Goal: Information Seeking & Learning: Learn about a topic

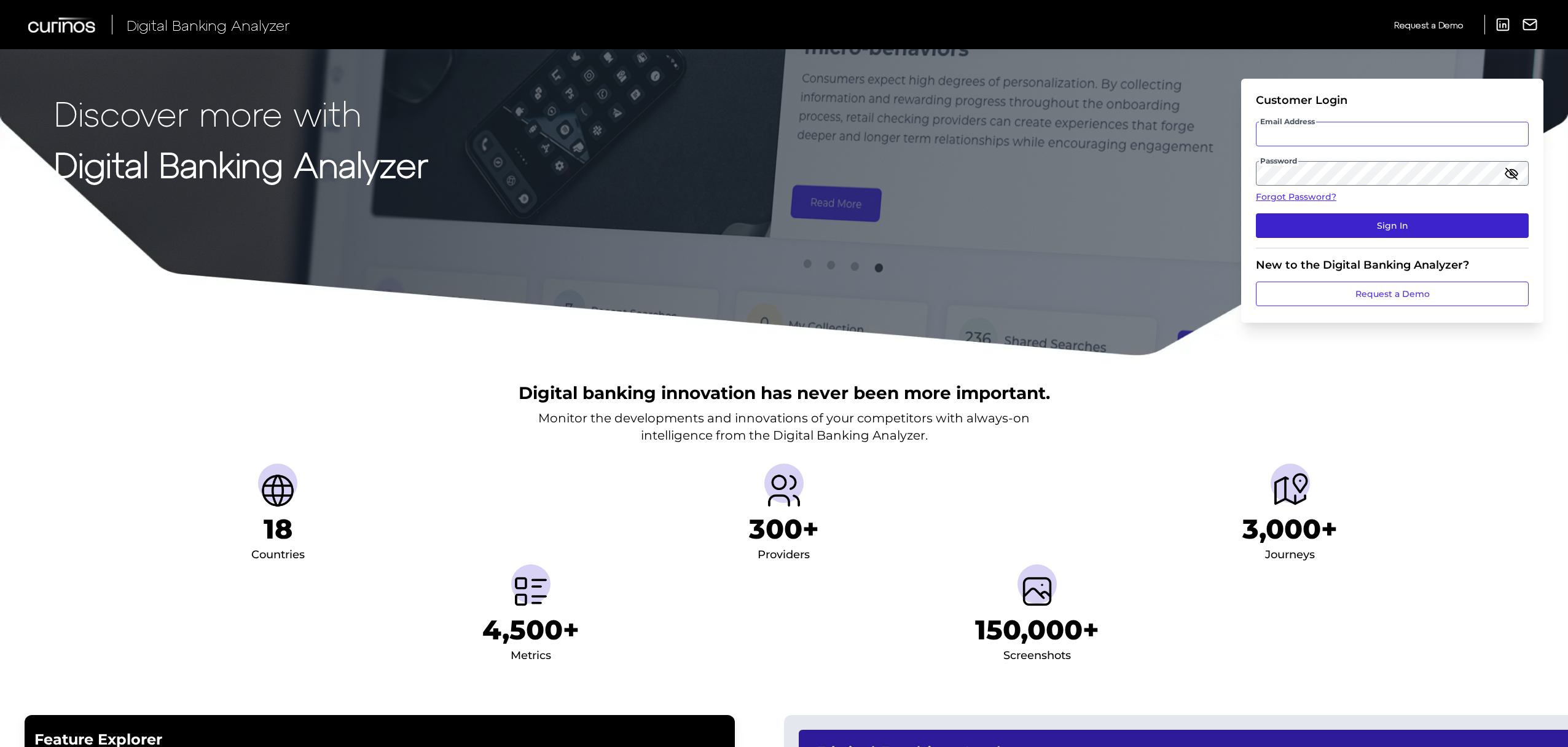
type input "[EMAIL_ADDRESS][PERSON_NAME][DOMAIN_NAME]"
click at [1391, 231] on button "Sign In" at bounding box center [1393, 225] width 273 height 24
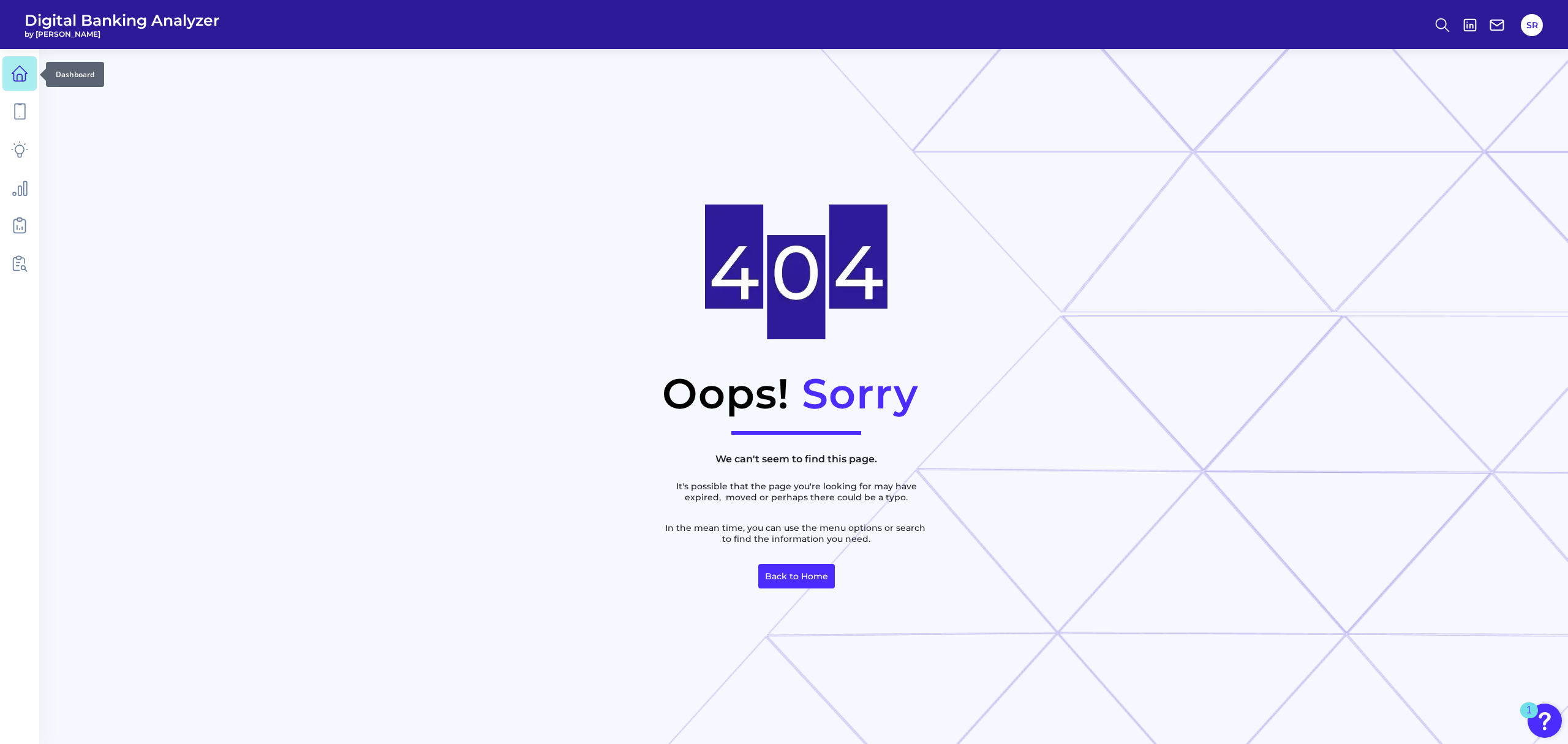
click at [4, 69] on link at bounding box center [20, 73] width 34 height 34
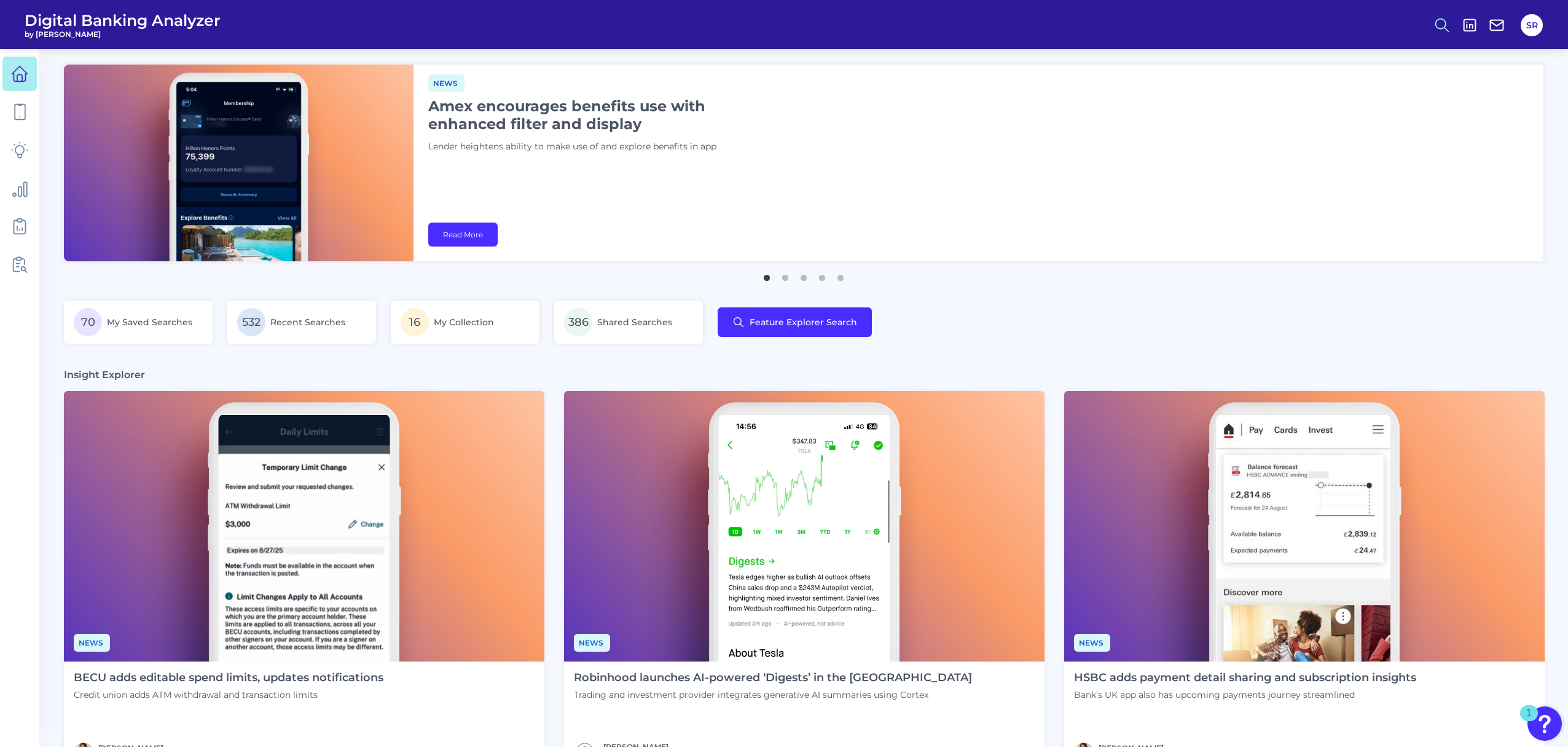
click at [1450, 17] on icon at bounding box center [1443, 25] width 17 height 17
click at [1405, 85] on button "Feature Explorer Search" at bounding box center [1382, 89] width 148 height 31
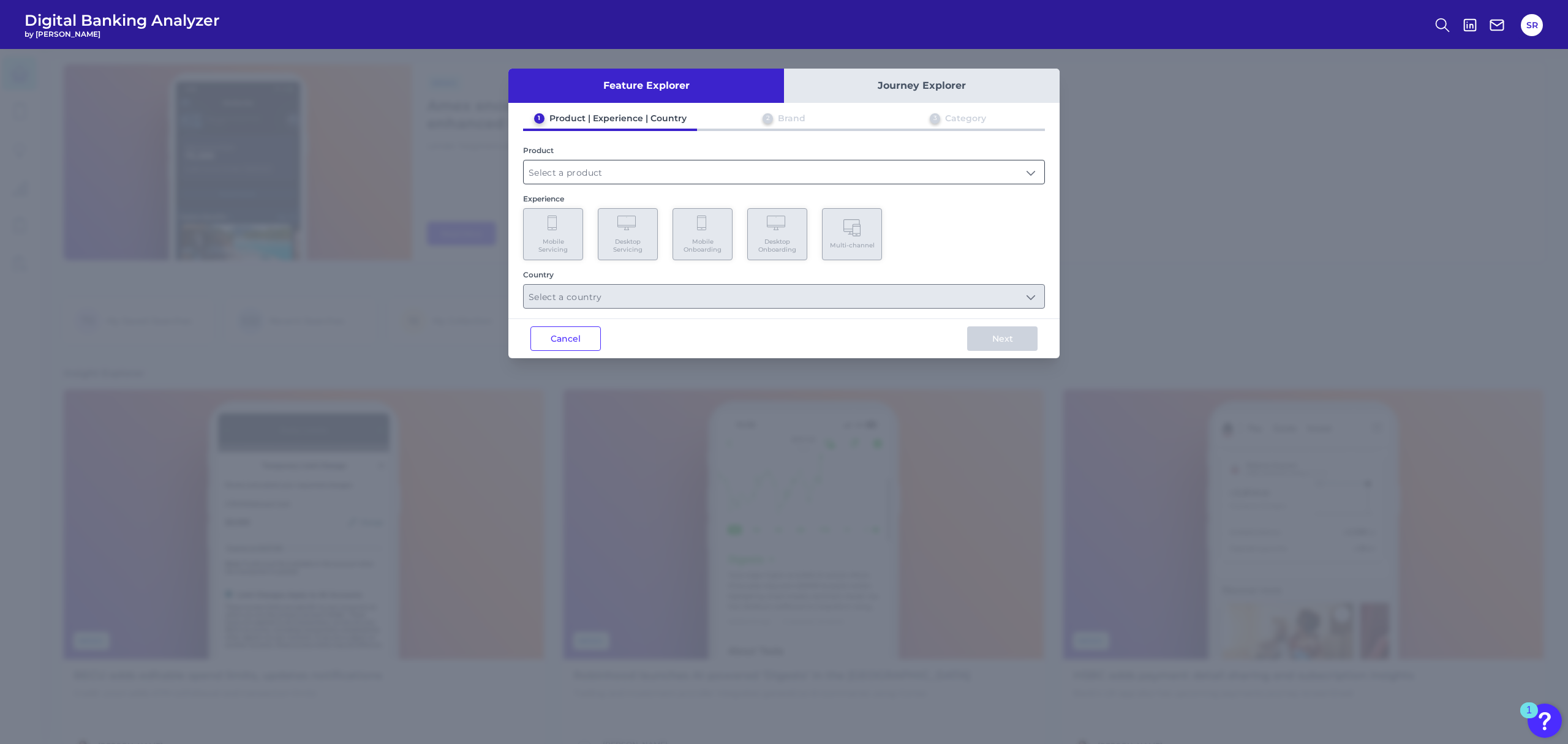
click at [855, 175] on input "text" at bounding box center [784, 171] width 521 height 23
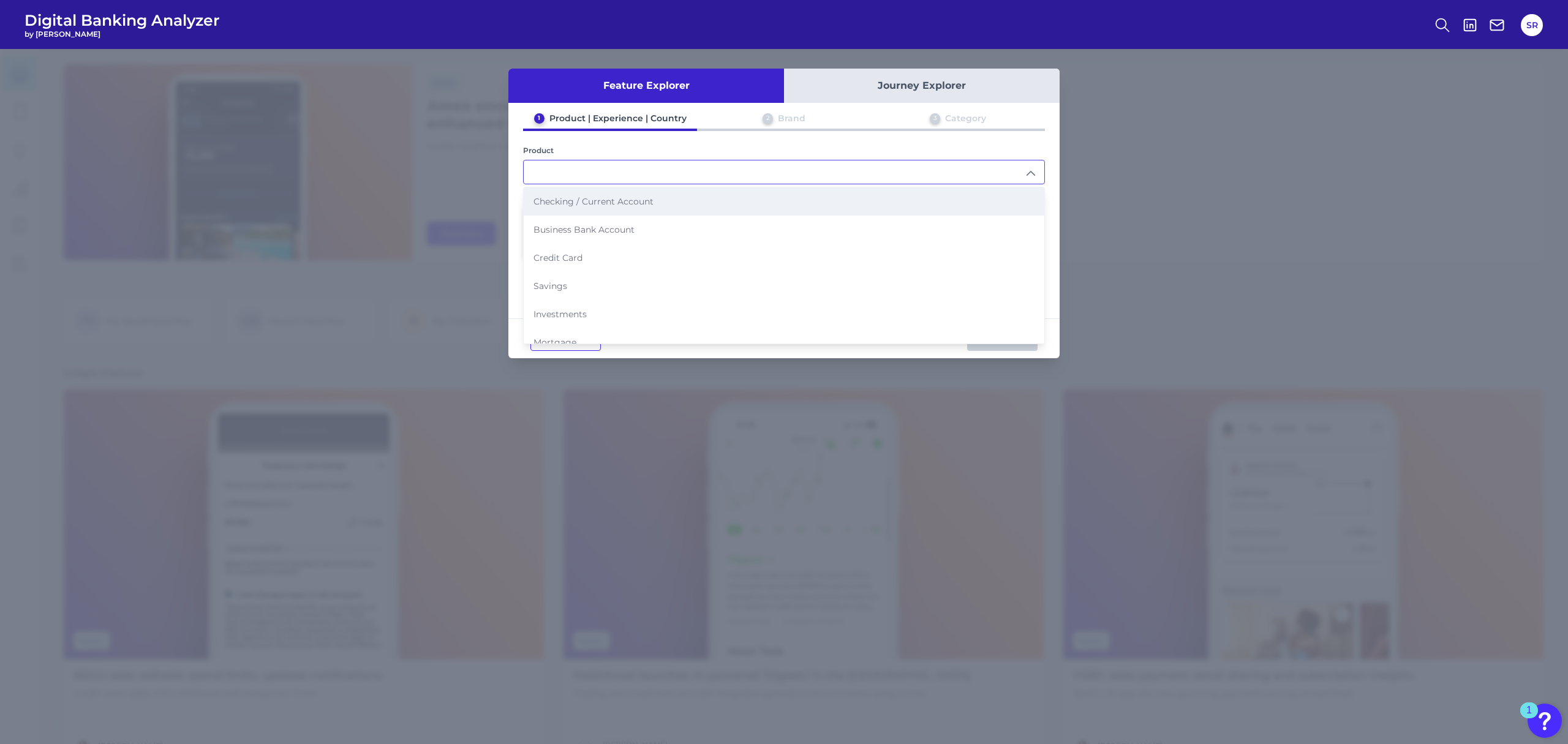
click at [706, 192] on li "Checking / Current Account" at bounding box center [784, 201] width 521 height 28
type input "Checking / Current Account"
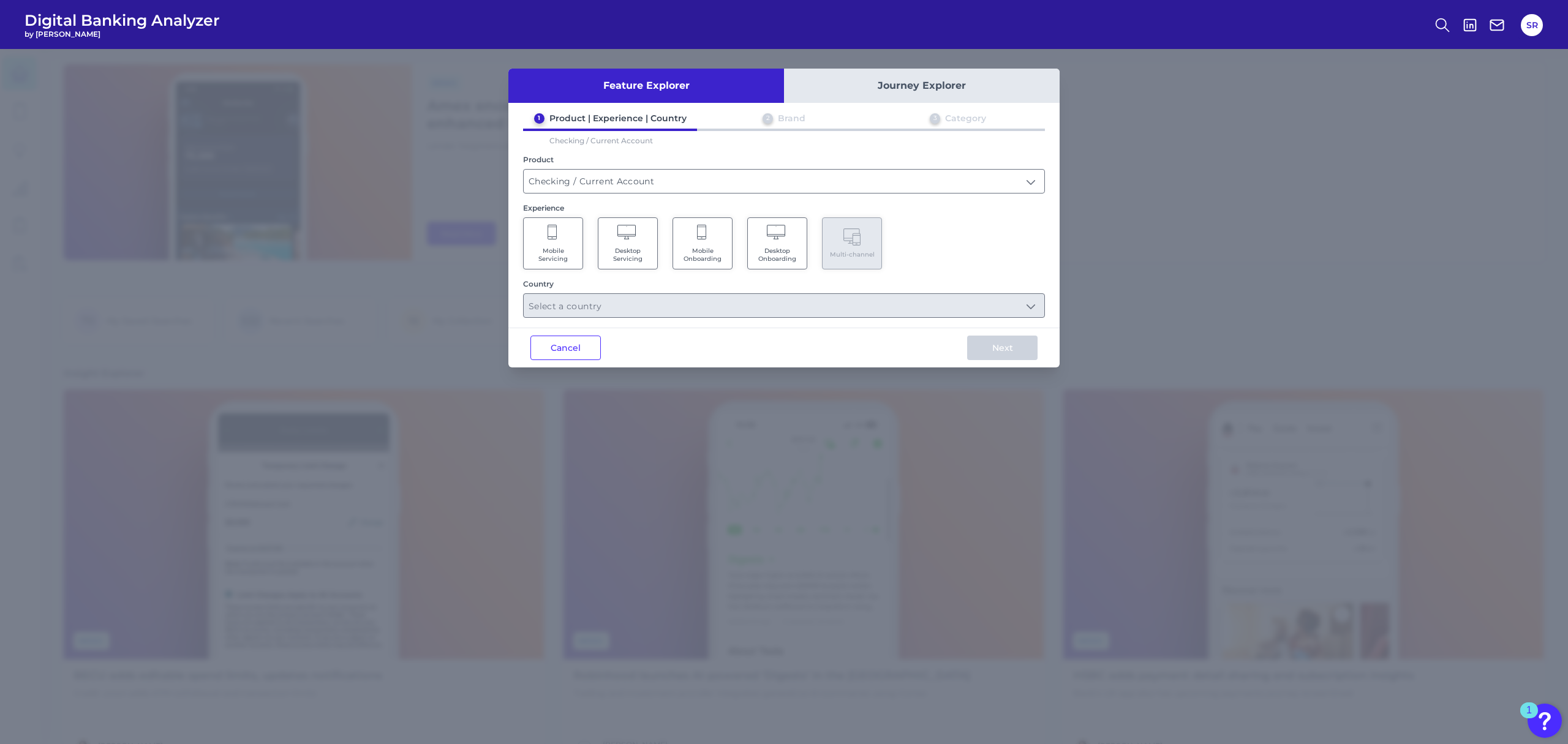
click at [576, 240] on Servicing "Mobile Servicing" at bounding box center [552, 243] width 60 height 52
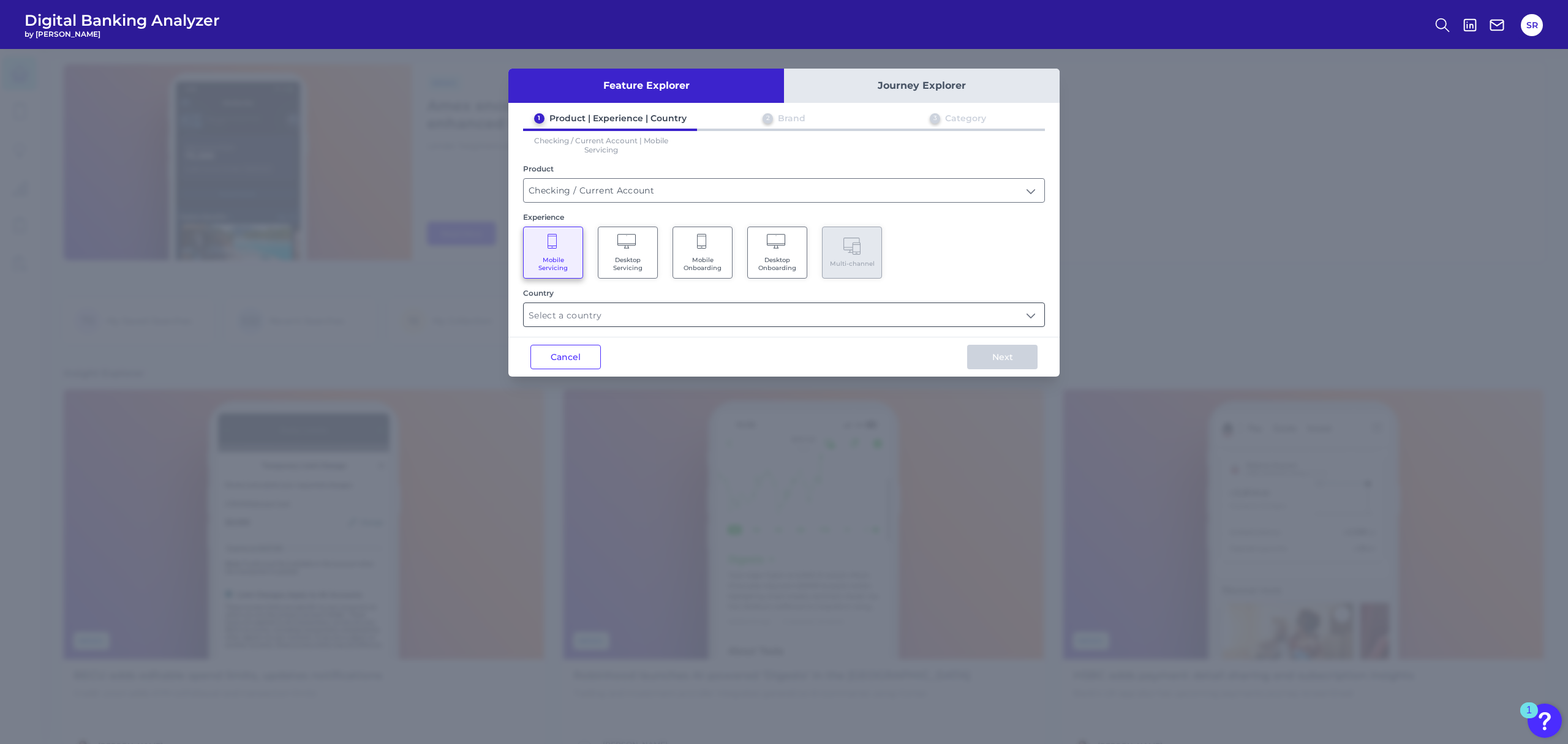
click at [747, 307] on input "text" at bounding box center [784, 314] width 521 height 23
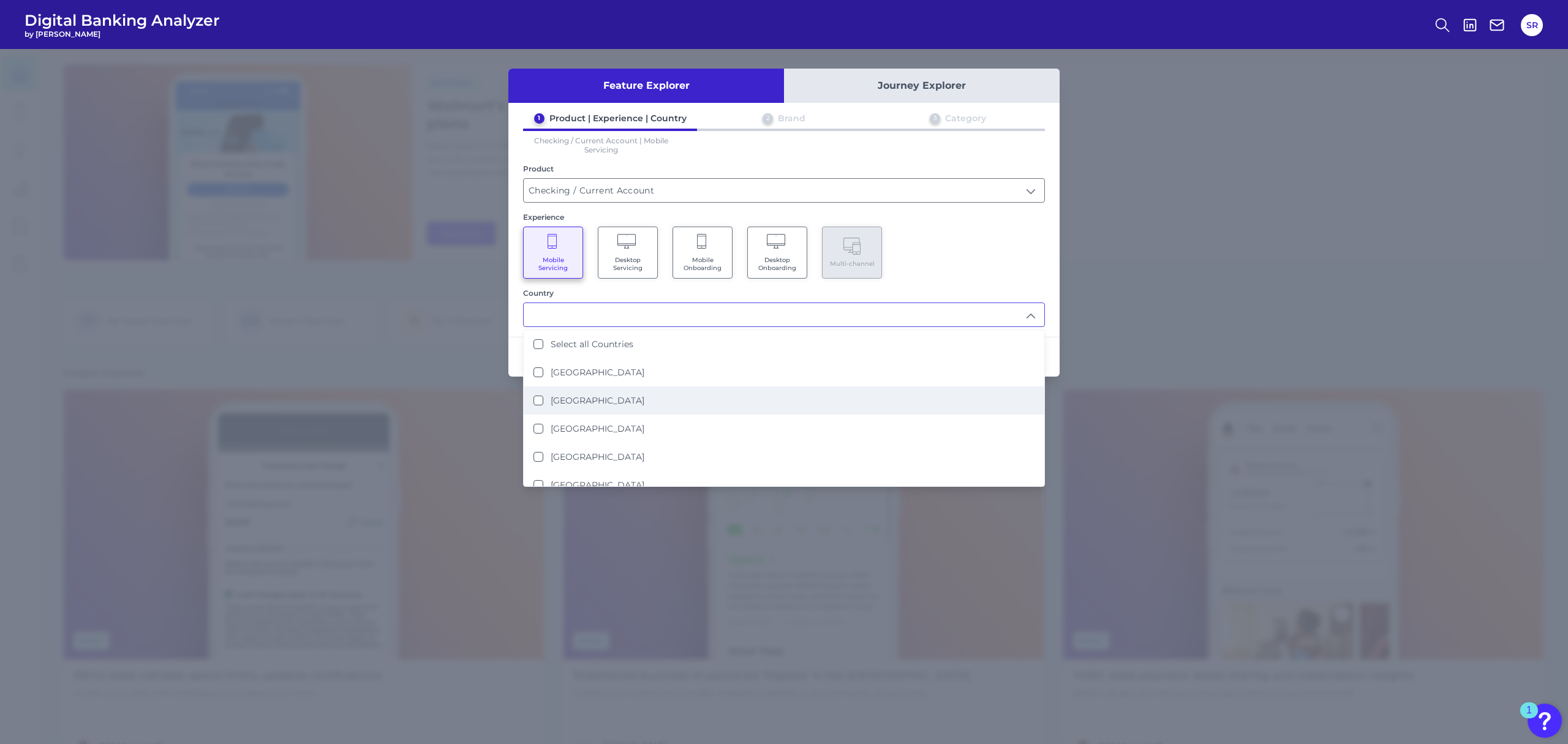
click at [594, 401] on label "[GEOGRAPHIC_DATA]" at bounding box center [597, 400] width 94 height 11
type input "[GEOGRAPHIC_DATA]"
click at [954, 257] on div "Mobile Servicing Desktop Servicing Mobile Onboarding Desktop Onboarding Multi-c…" at bounding box center [784, 252] width 522 height 52
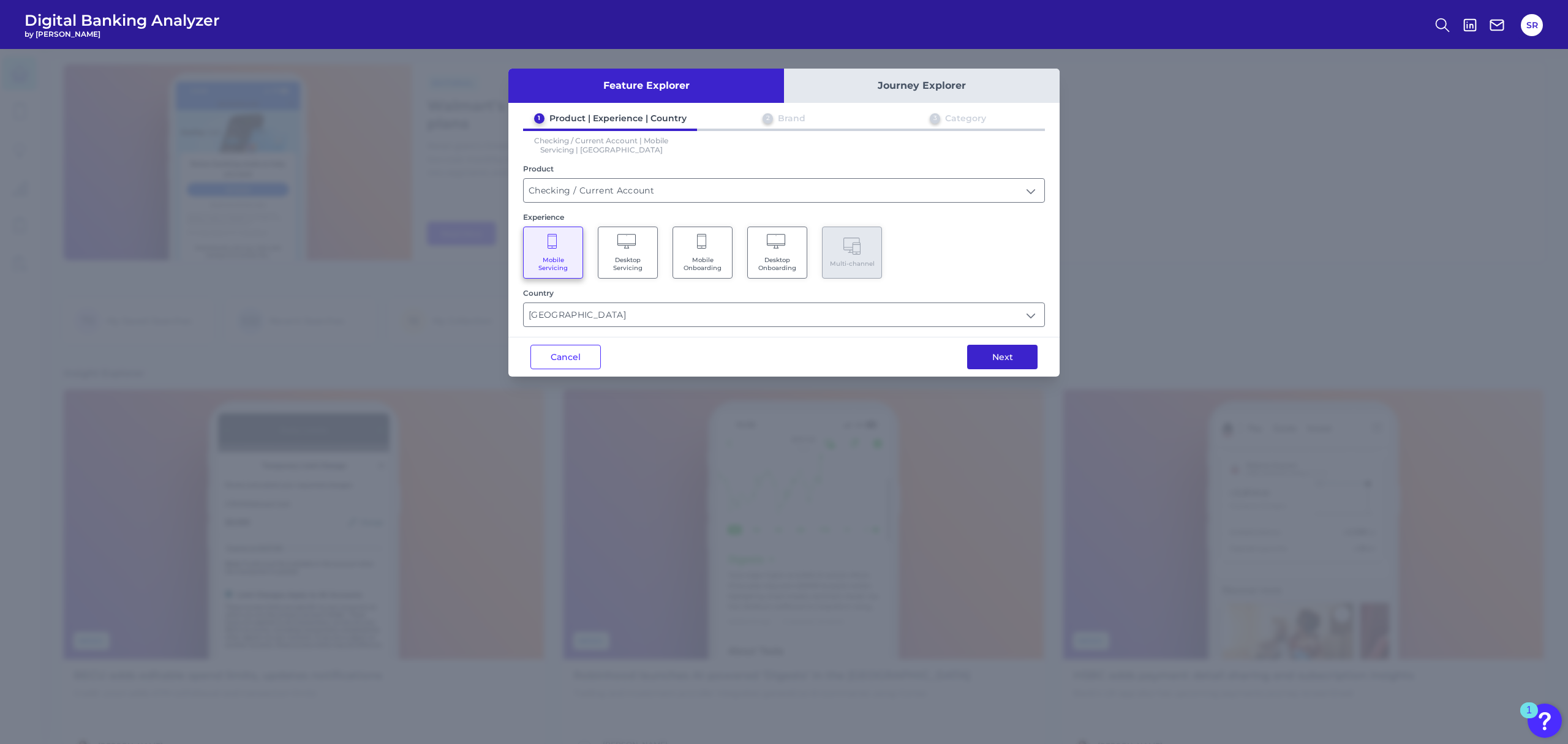
click at [1017, 357] on button "Next" at bounding box center [1002, 357] width 71 height 24
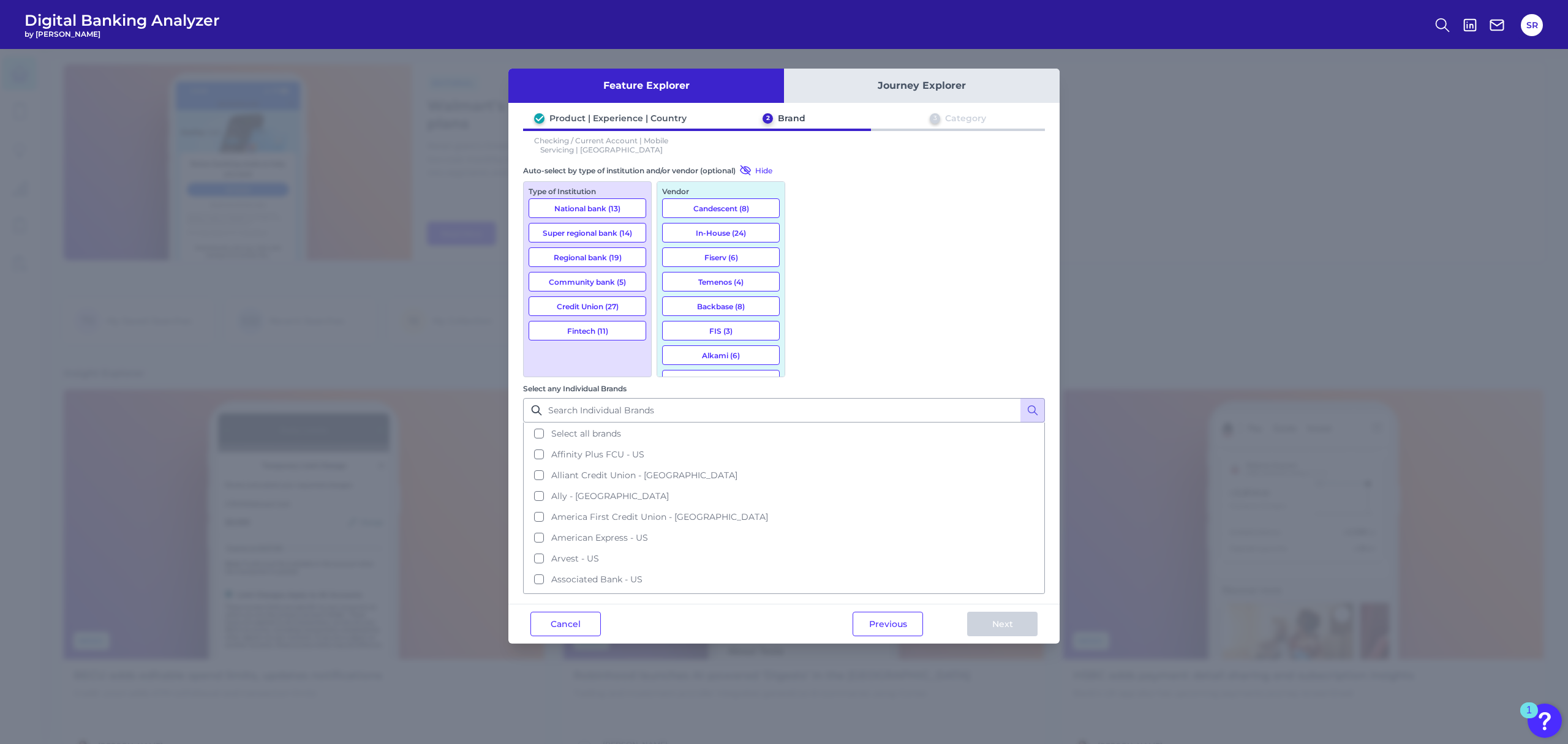
click at [593, 303] on button "Credit Union (27)" at bounding box center [587, 305] width 117 height 20
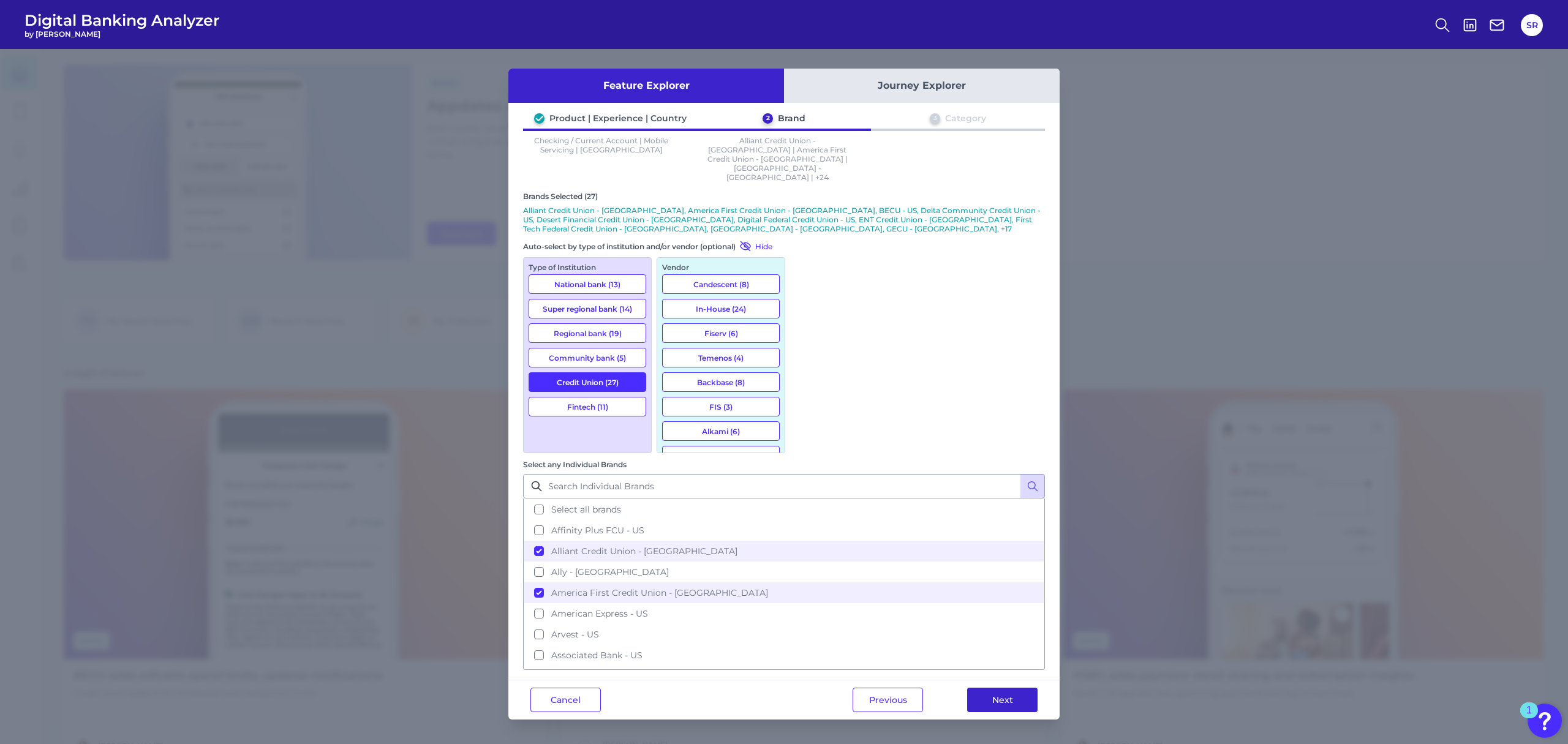
click at [1025, 687] on button "Next" at bounding box center [1002, 699] width 71 height 24
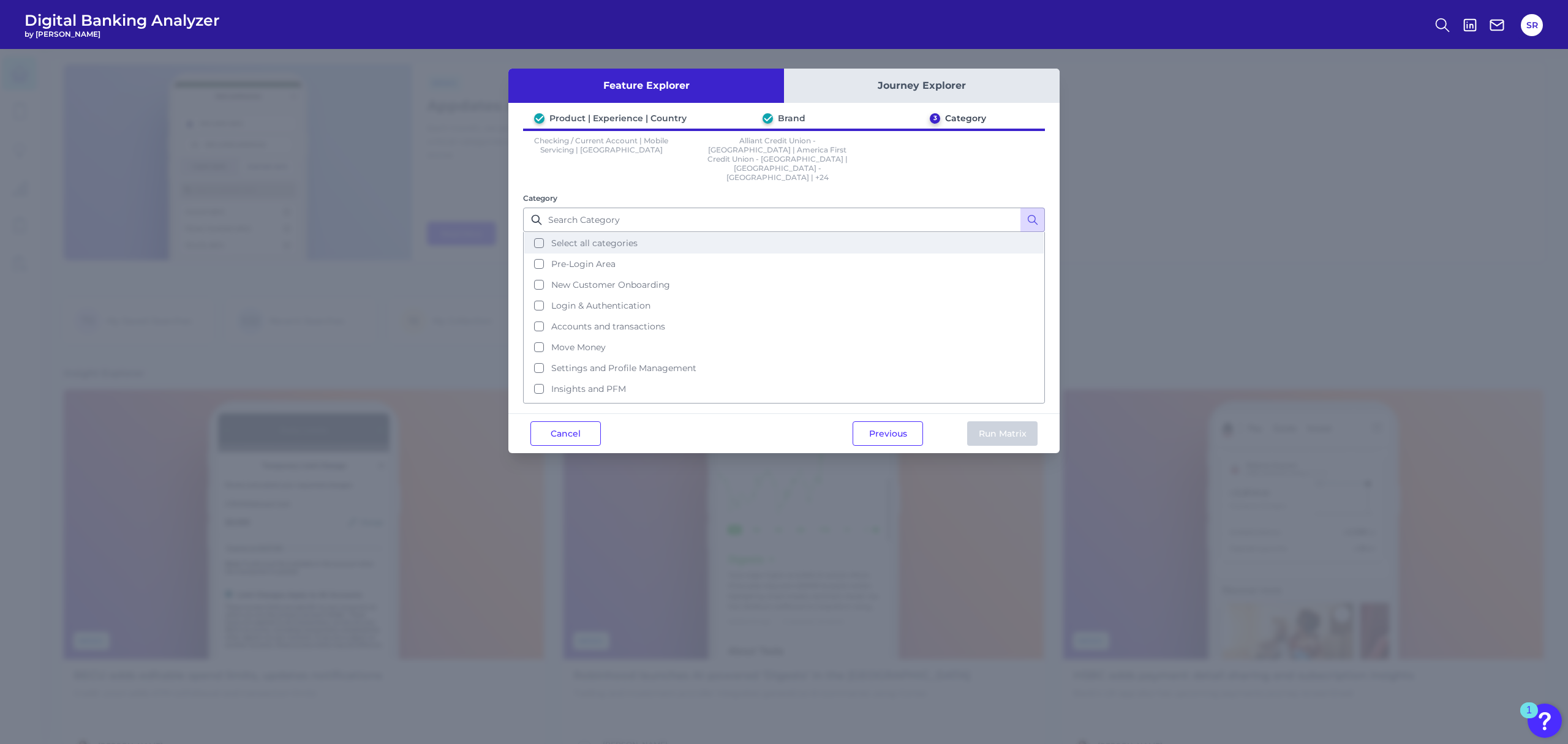
click at [543, 233] on button "Select all categories" at bounding box center [784, 243] width 519 height 20
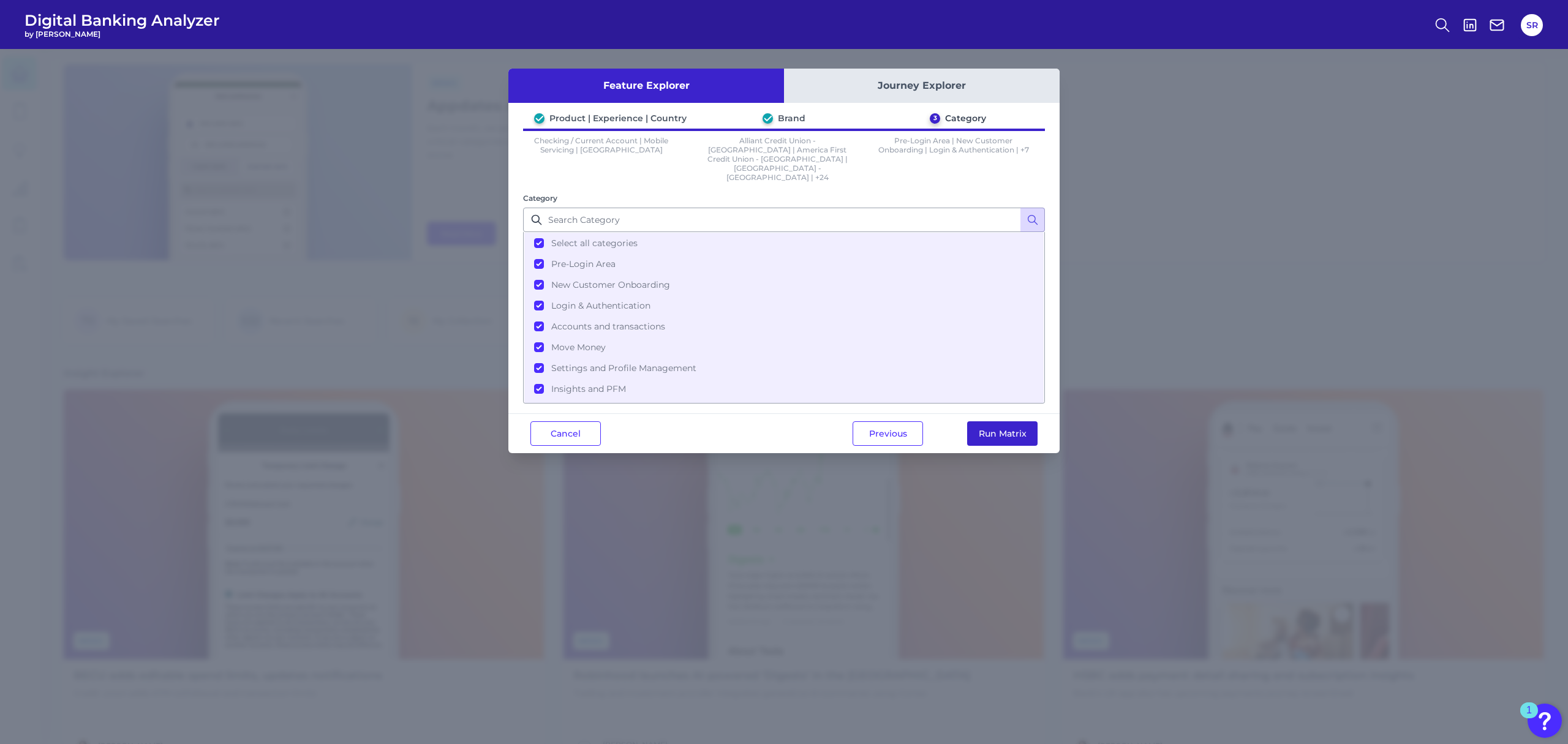
click at [1002, 421] on button "Run Matrix" at bounding box center [1002, 433] width 71 height 24
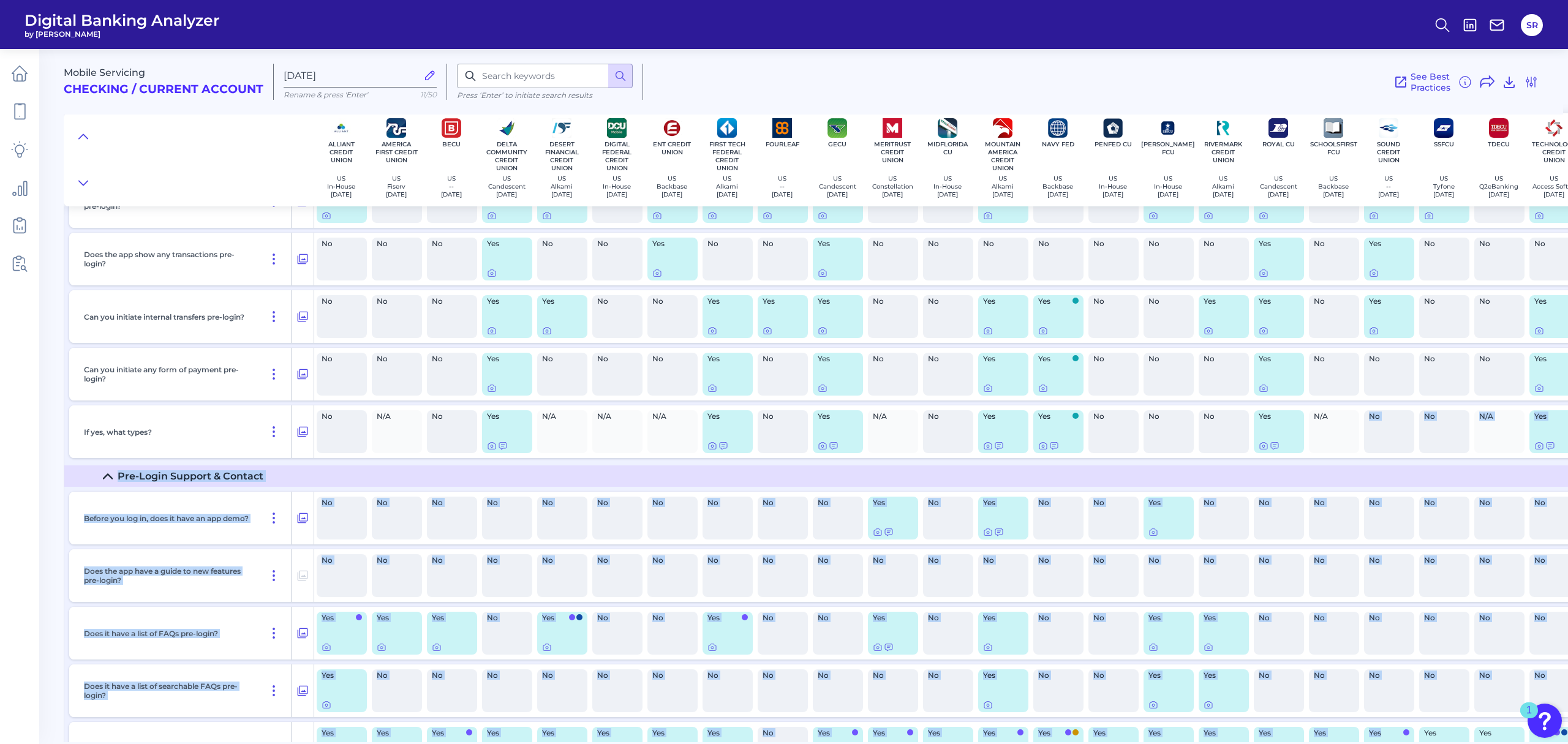
scroll to position [360, 0]
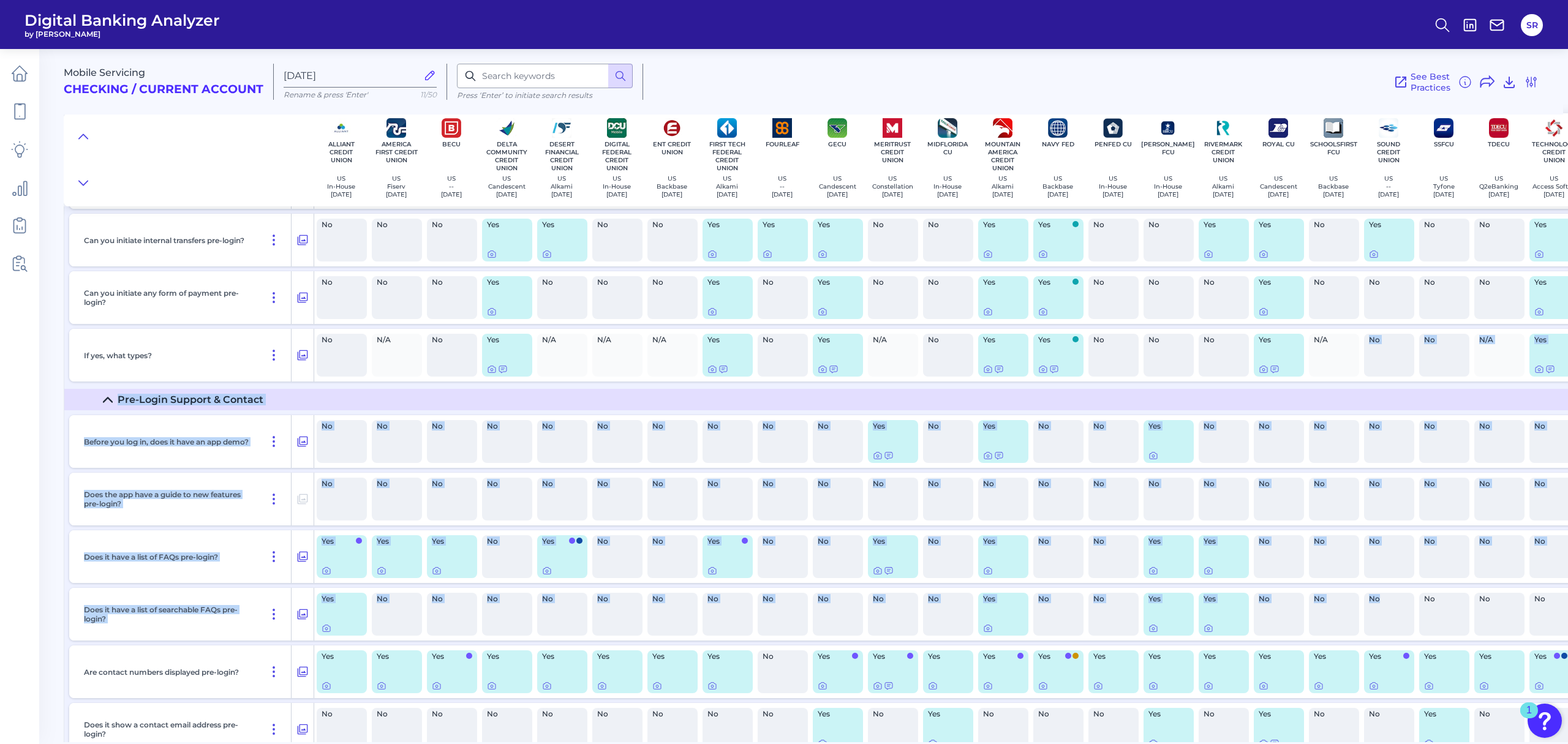
drag, startPoint x: 1340, startPoint y: 736, endPoint x: 1379, endPoint y: 628, distance: 114.8
click at [1379, 628] on div "Pre-login Features Upon opening the app are users immediately prompted to use T…" at bounding box center [935, 647] width 1743 height 1495
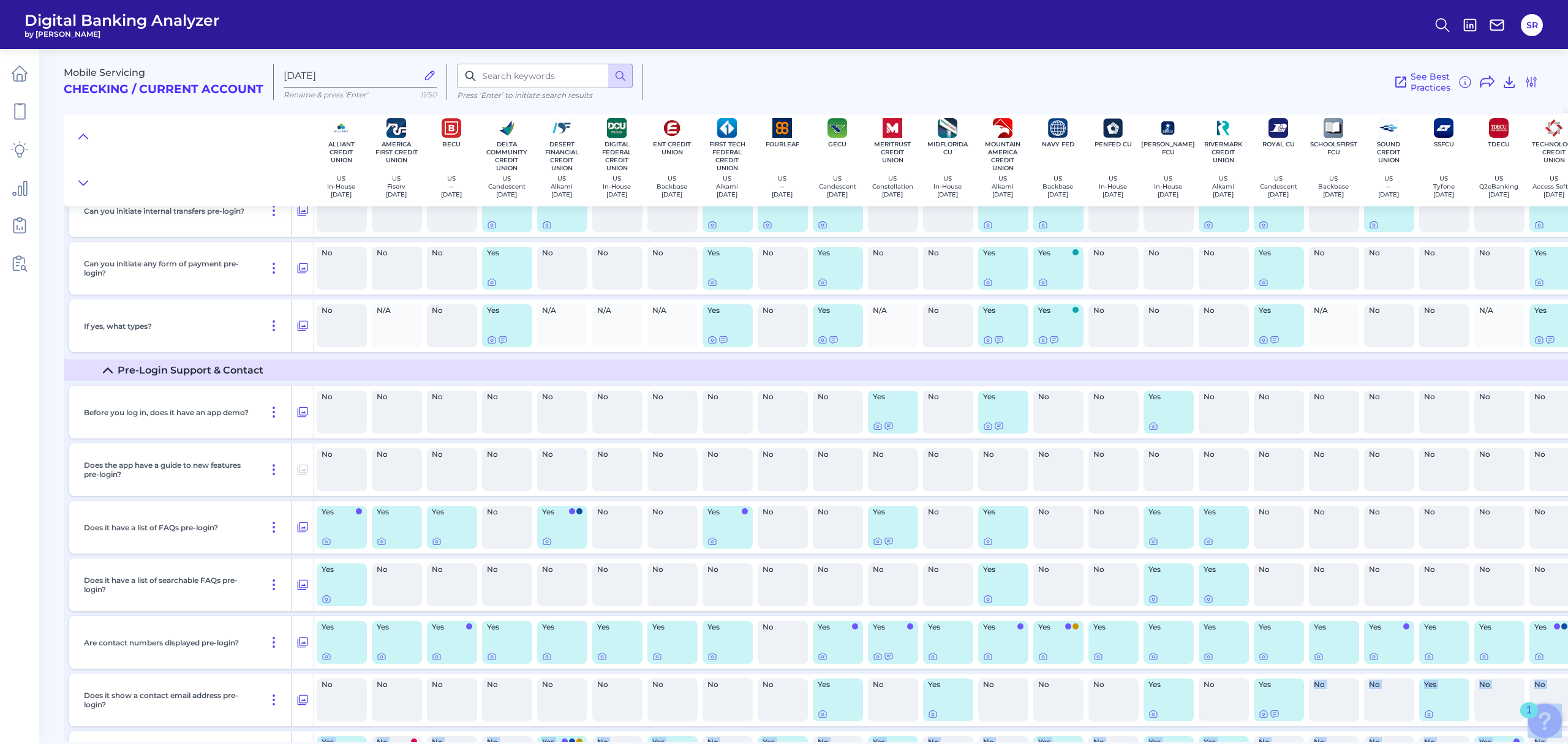
scroll to position [399, 0]
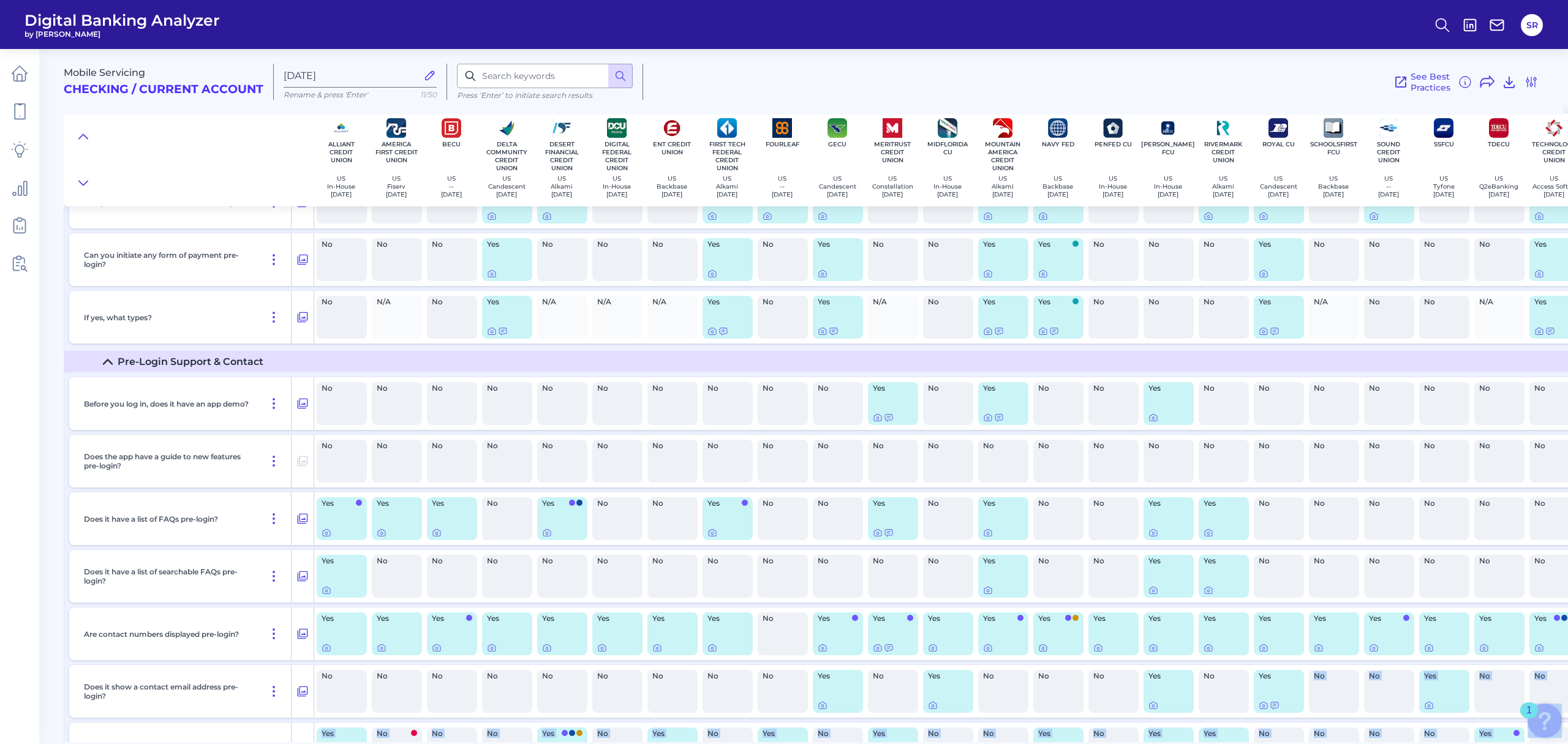
drag, startPoint x: 1295, startPoint y: 735, endPoint x: 1531, endPoint y: 729, distance: 236.1
click at [1531, 729] on body "Digital Banking Analyzer by Curinos SR Mobile Servicing Checking / Current Acco…" at bounding box center [784, 372] width 1568 height 744
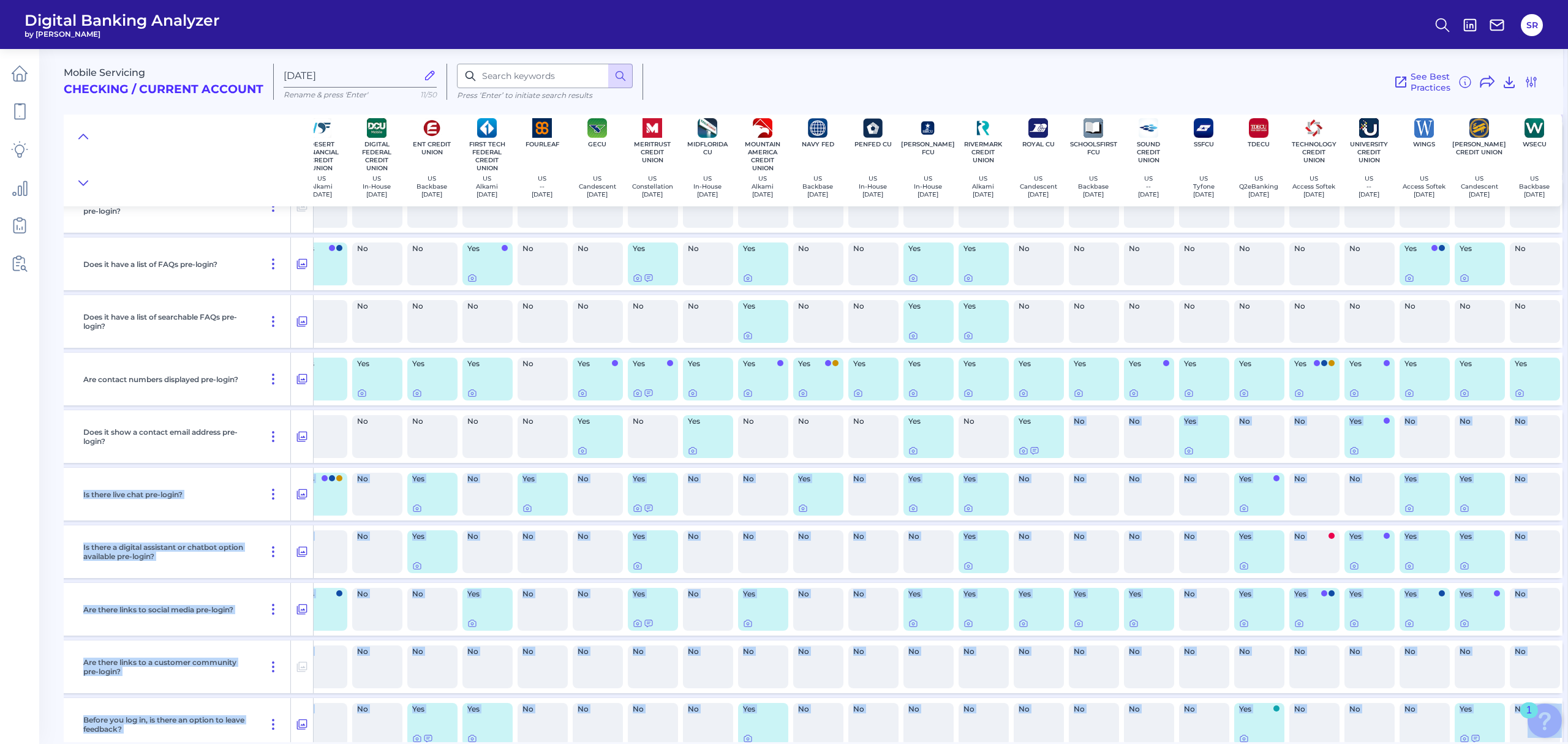
scroll to position [735, 244]
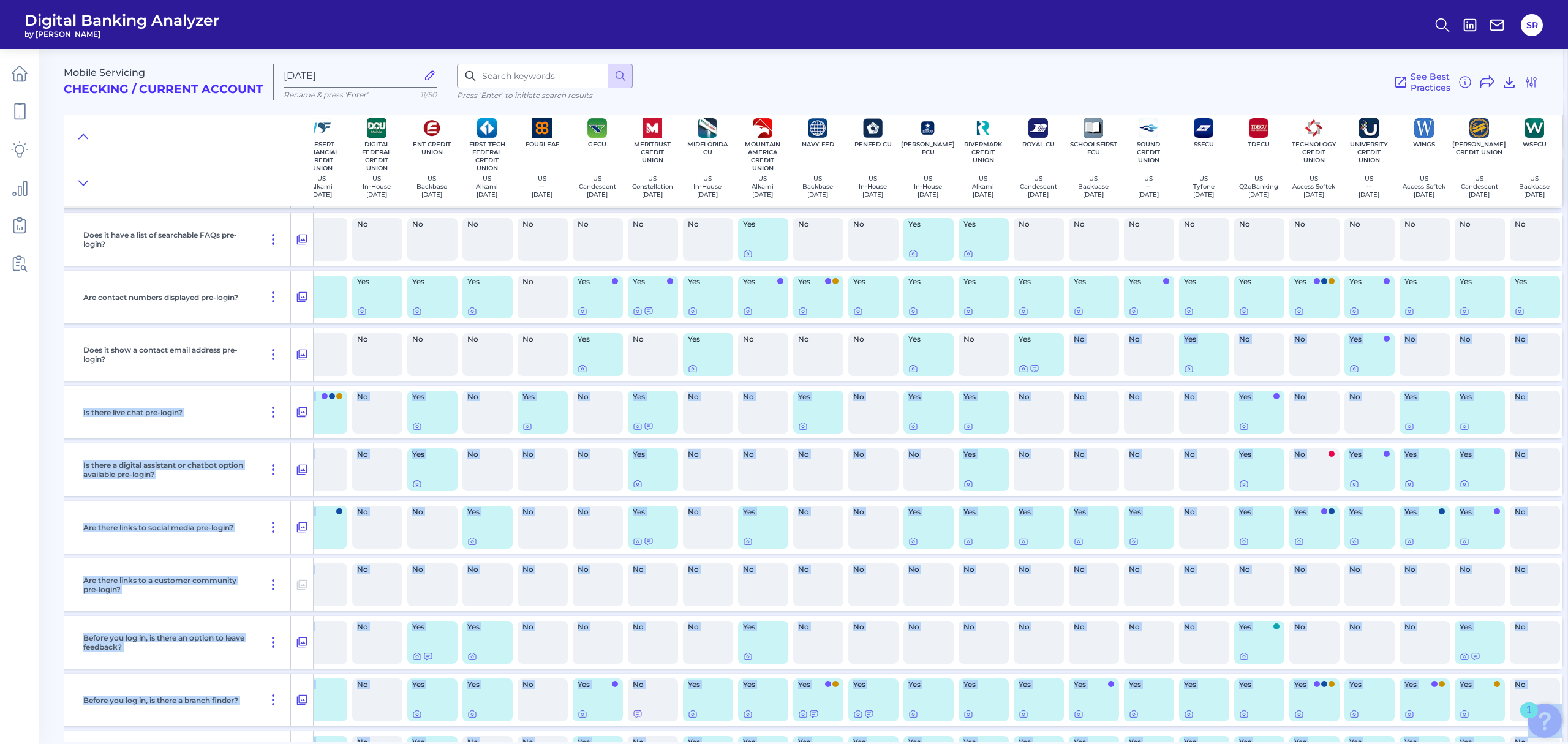
click at [1369, 596] on div "No" at bounding box center [1370, 585] width 50 height 43
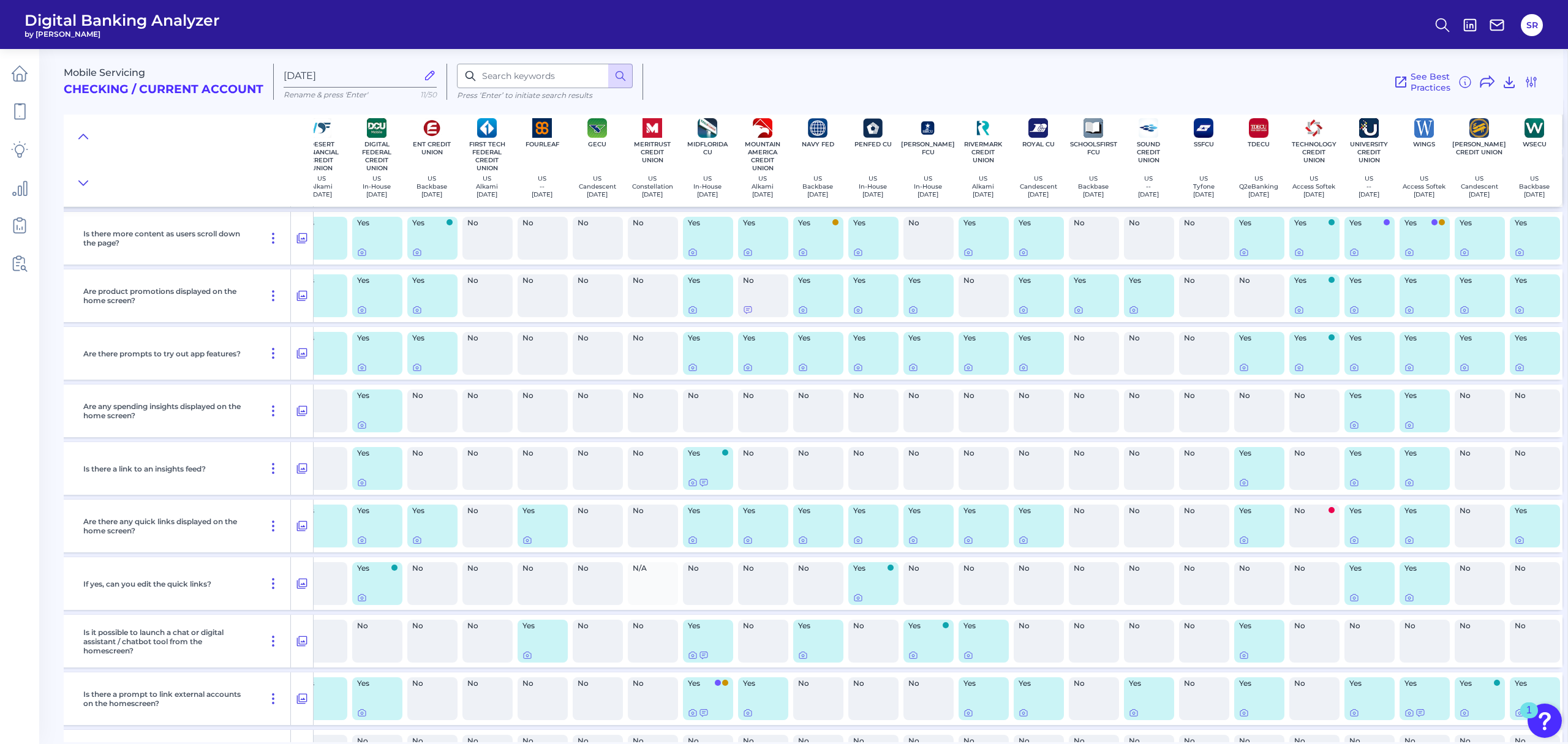
scroll to position [2448, 244]
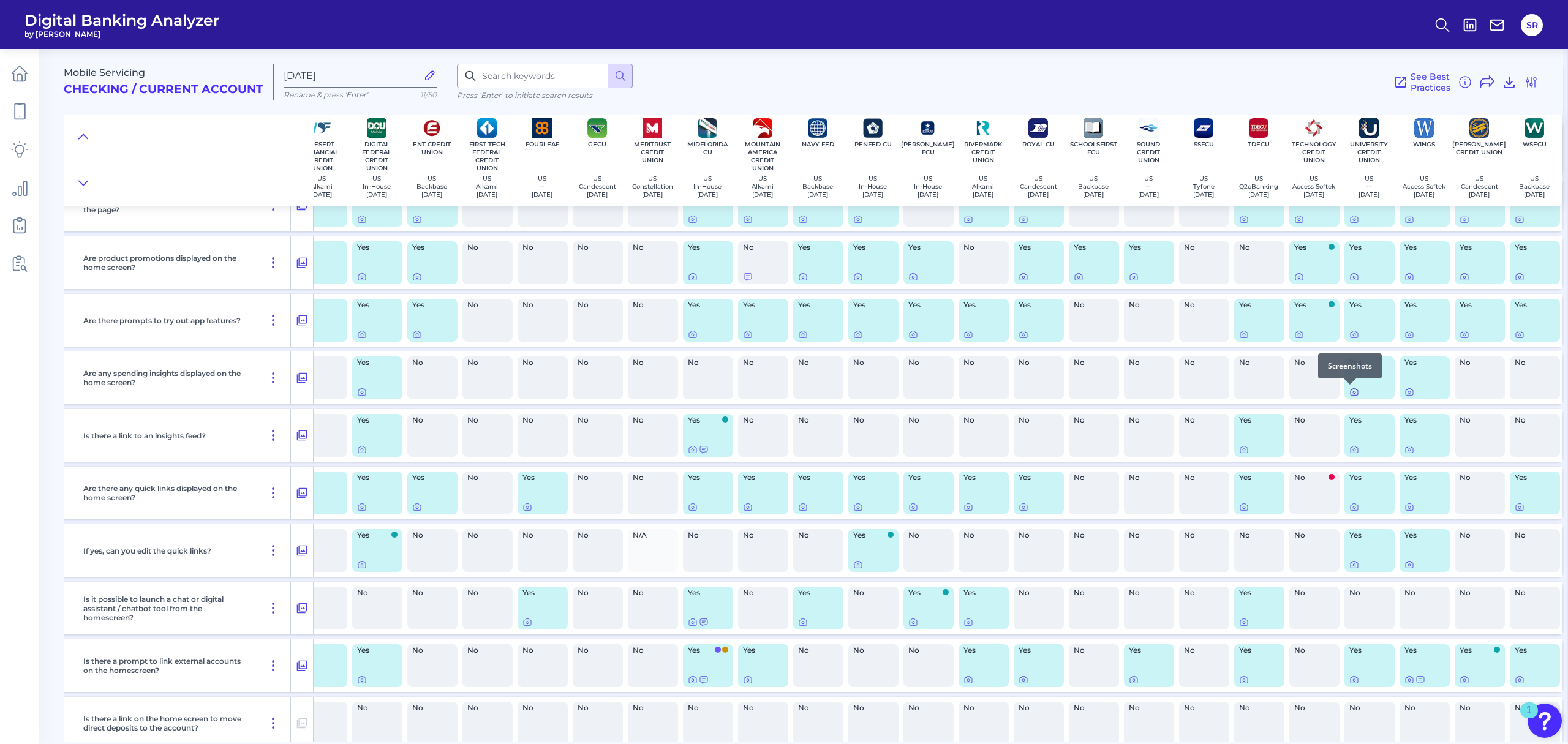
click at [1353, 393] on icon at bounding box center [1354, 392] width 3 height 3
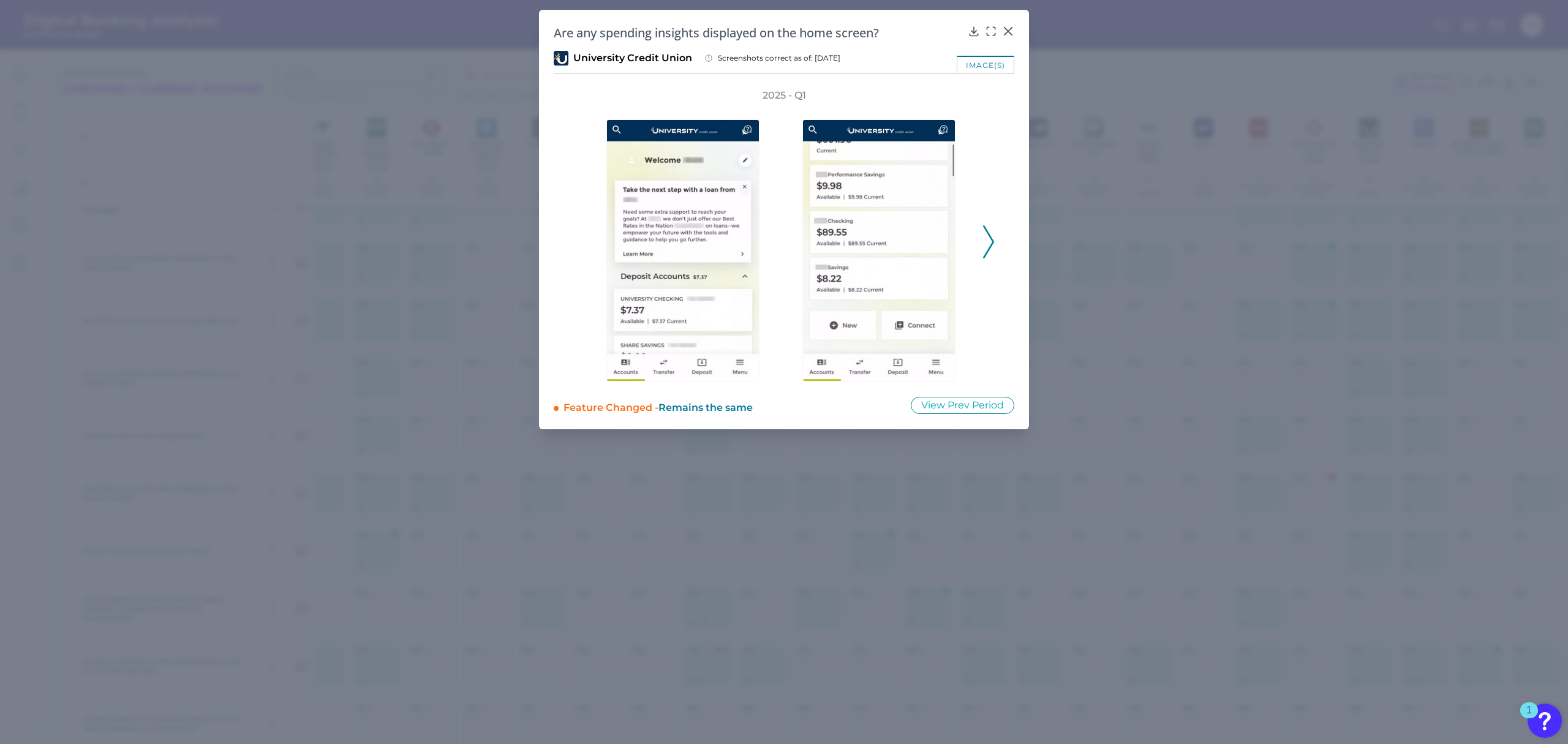
click at [985, 245] on icon at bounding box center [989, 241] width 11 height 33
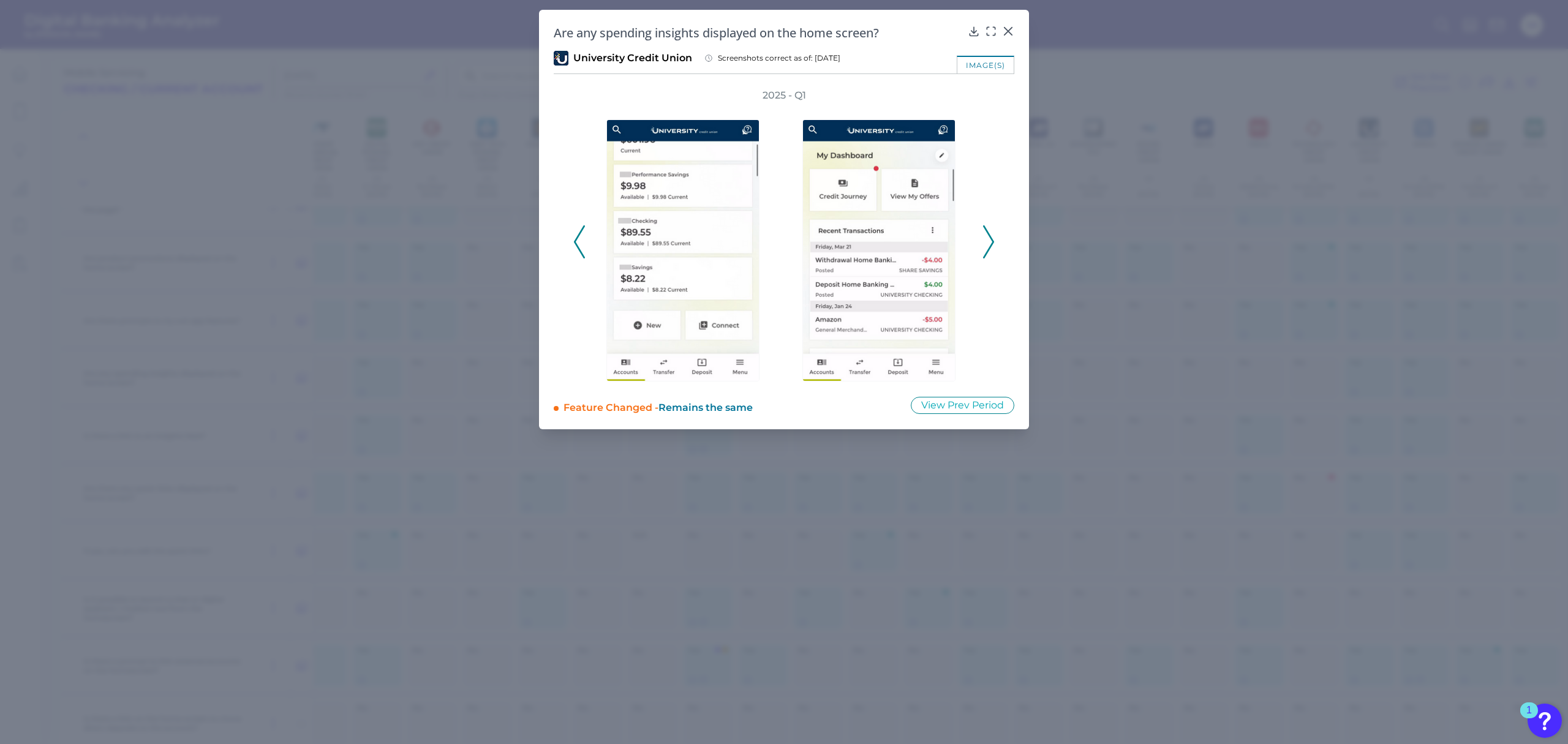
click at [985, 245] on icon at bounding box center [989, 241] width 11 height 33
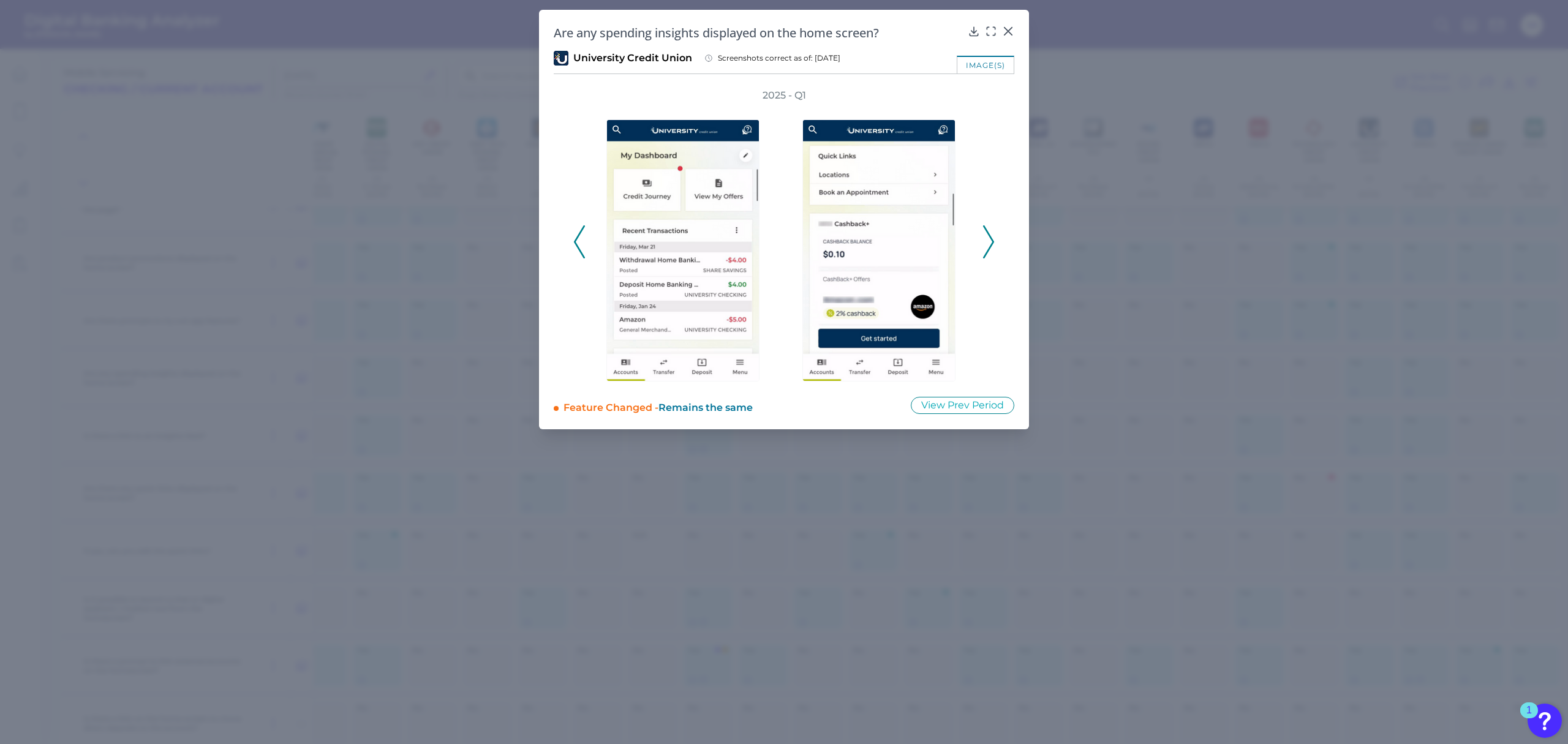
click at [985, 245] on icon at bounding box center [989, 241] width 11 height 33
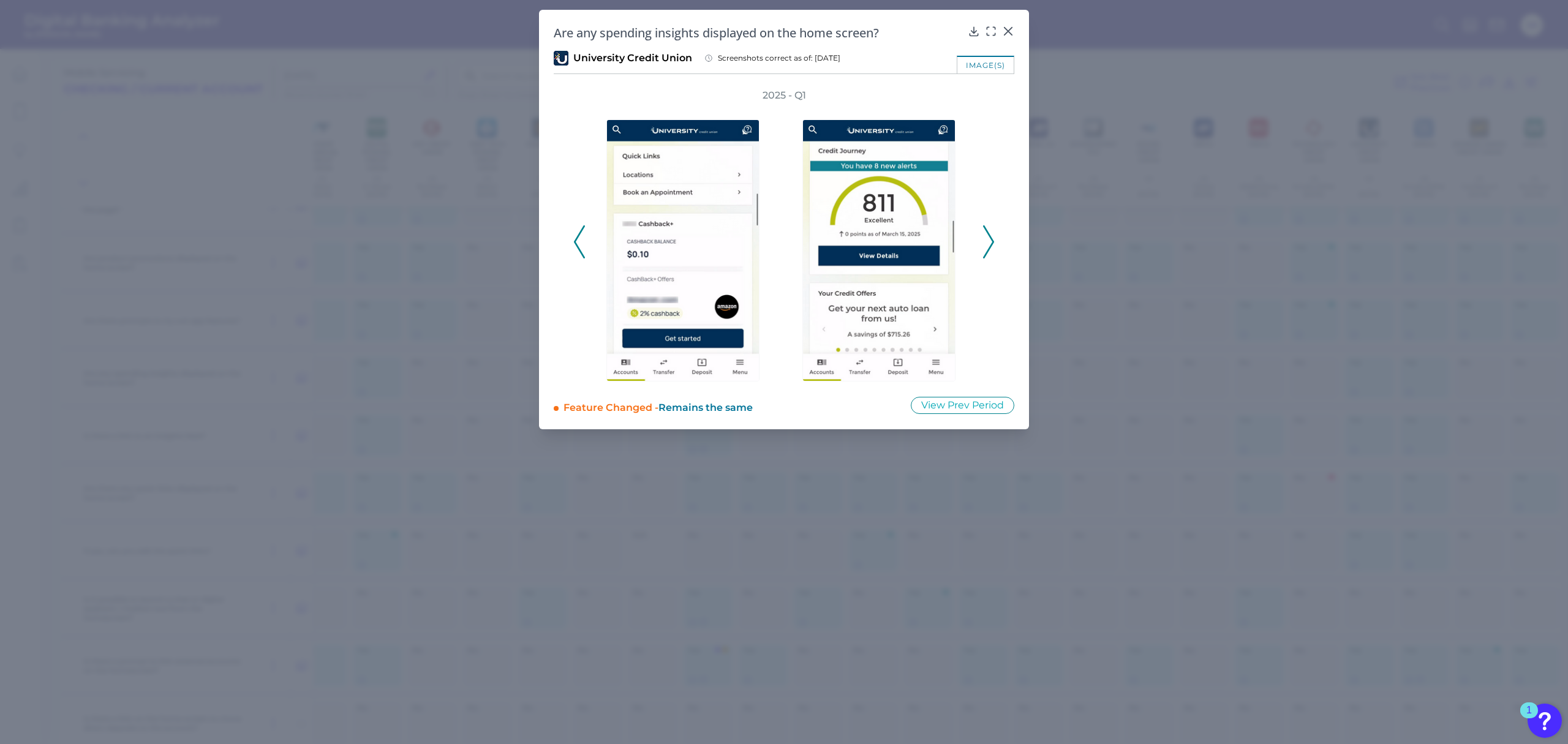
click at [985, 245] on icon at bounding box center [989, 241] width 11 height 33
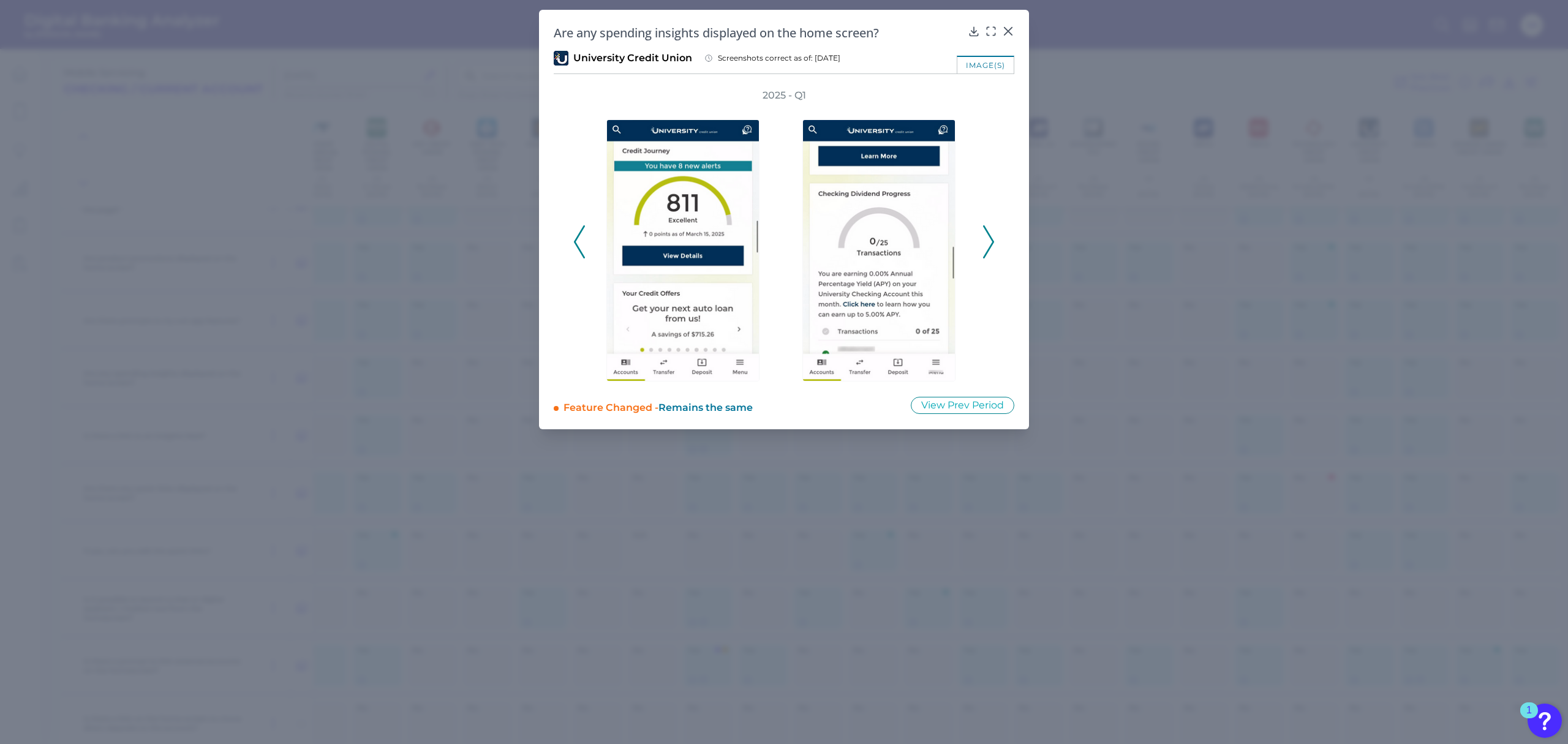
click at [985, 245] on icon at bounding box center [989, 241] width 11 height 33
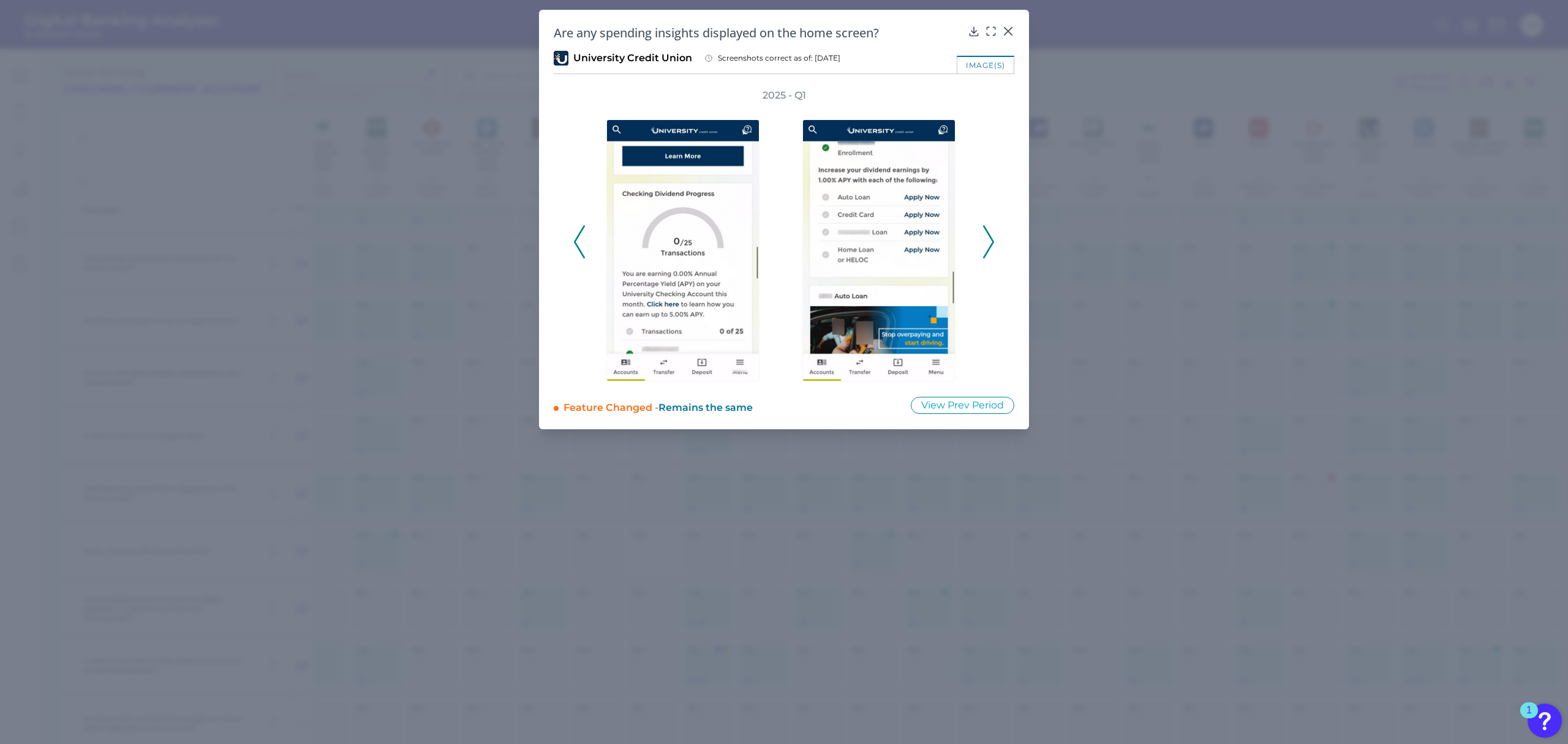
click at [985, 245] on icon at bounding box center [989, 241] width 11 height 33
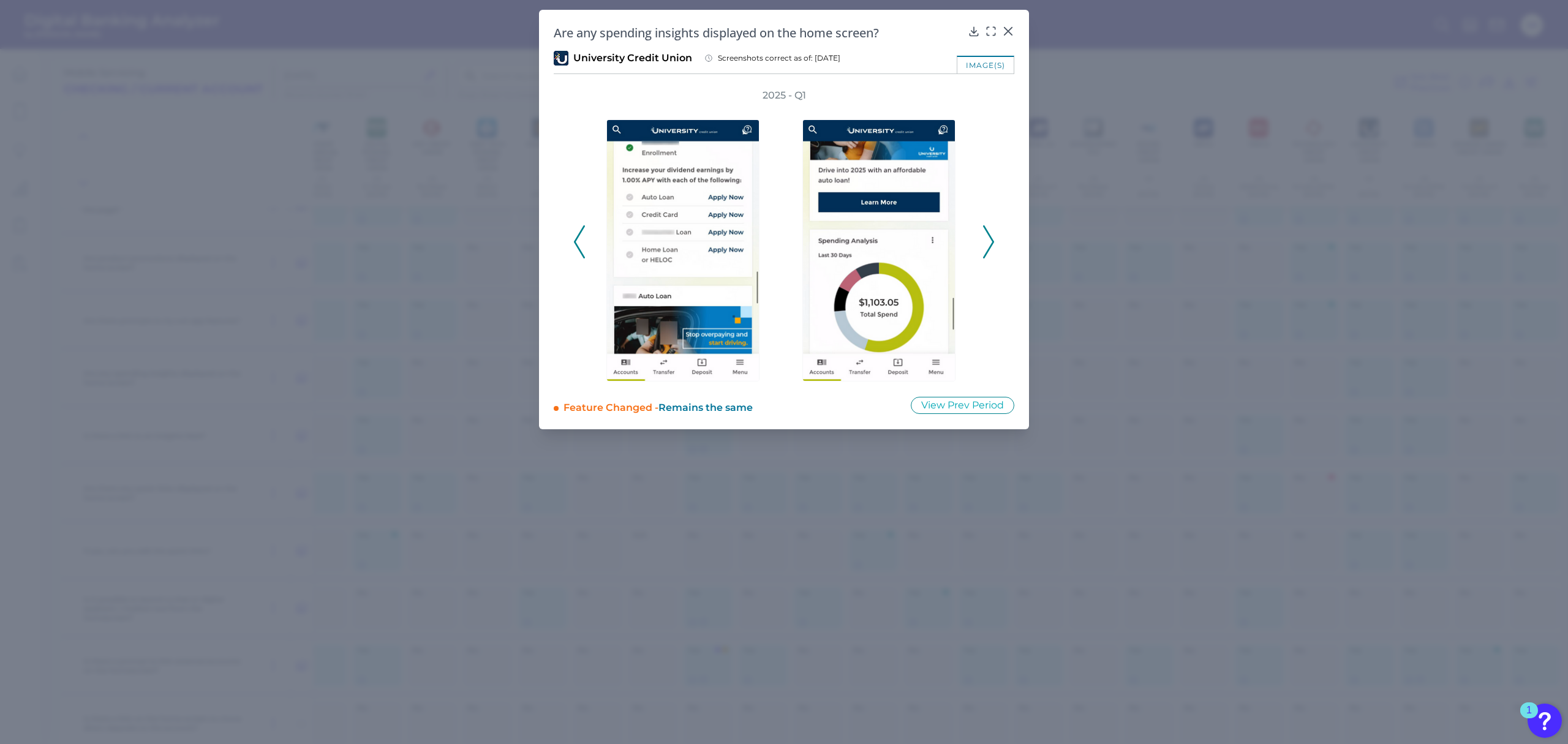
click at [985, 245] on icon at bounding box center [989, 241] width 11 height 33
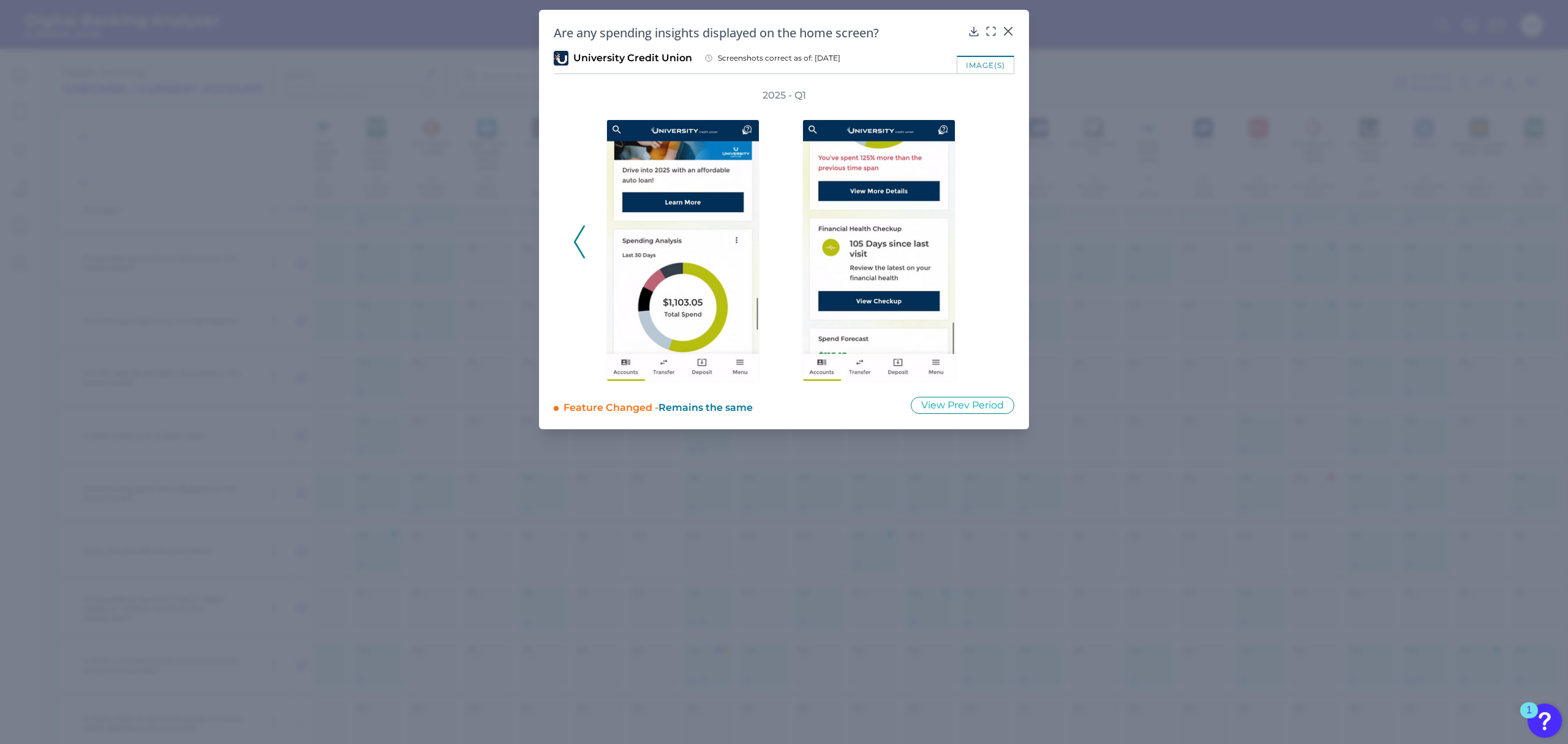
click at [985, 245] on div "2025 - Q1" at bounding box center [784, 235] width 421 height 292
click at [1007, 28] on icon at bounding box center [1007, 31] width 12 height 12
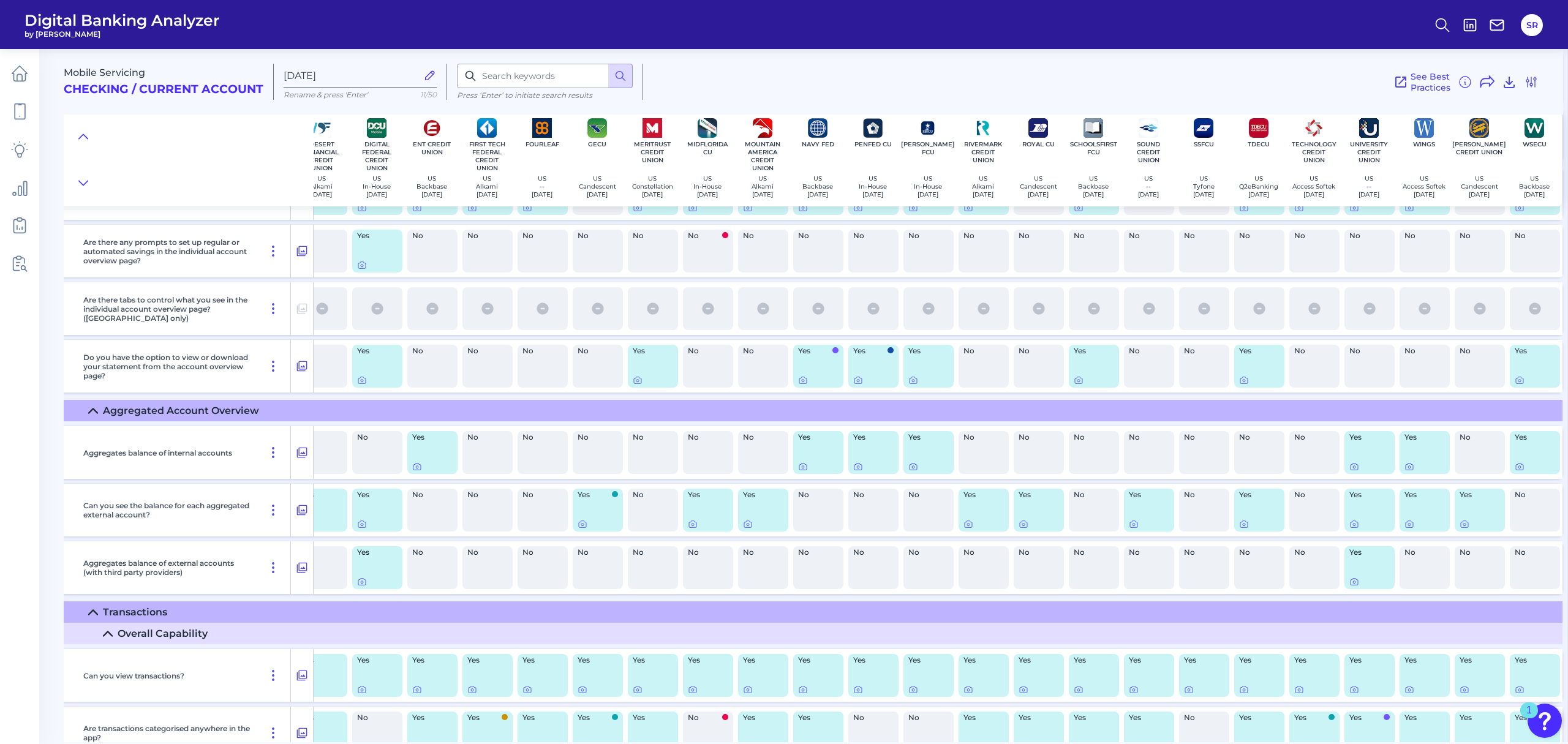
scroll to position [3591, 244]
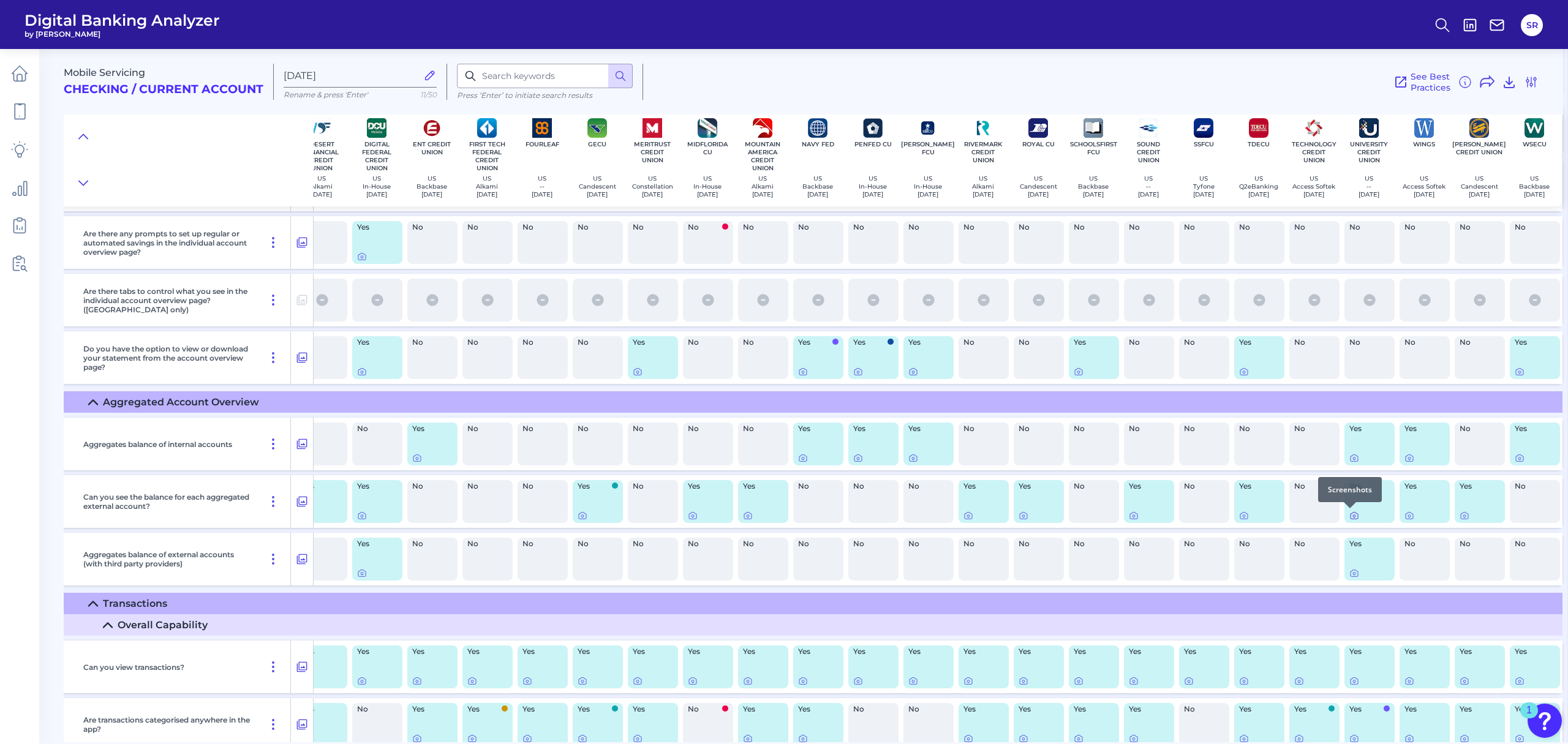
click at [1349, 513] on icon at bounding box center [1354, 515] width 10 height 10
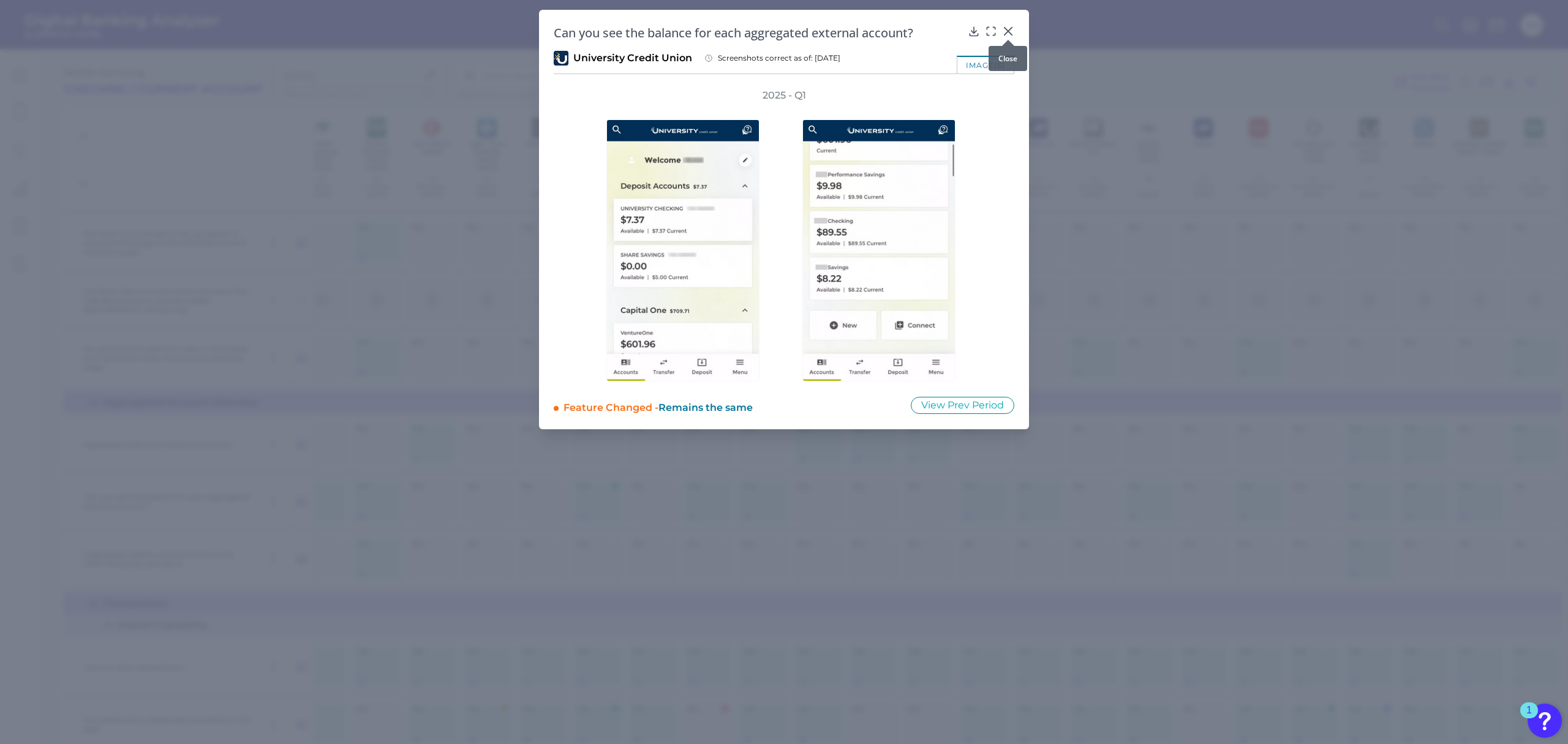
click at [1009, 32] on icon at bounding box center [1008, 32] width 7 height 7
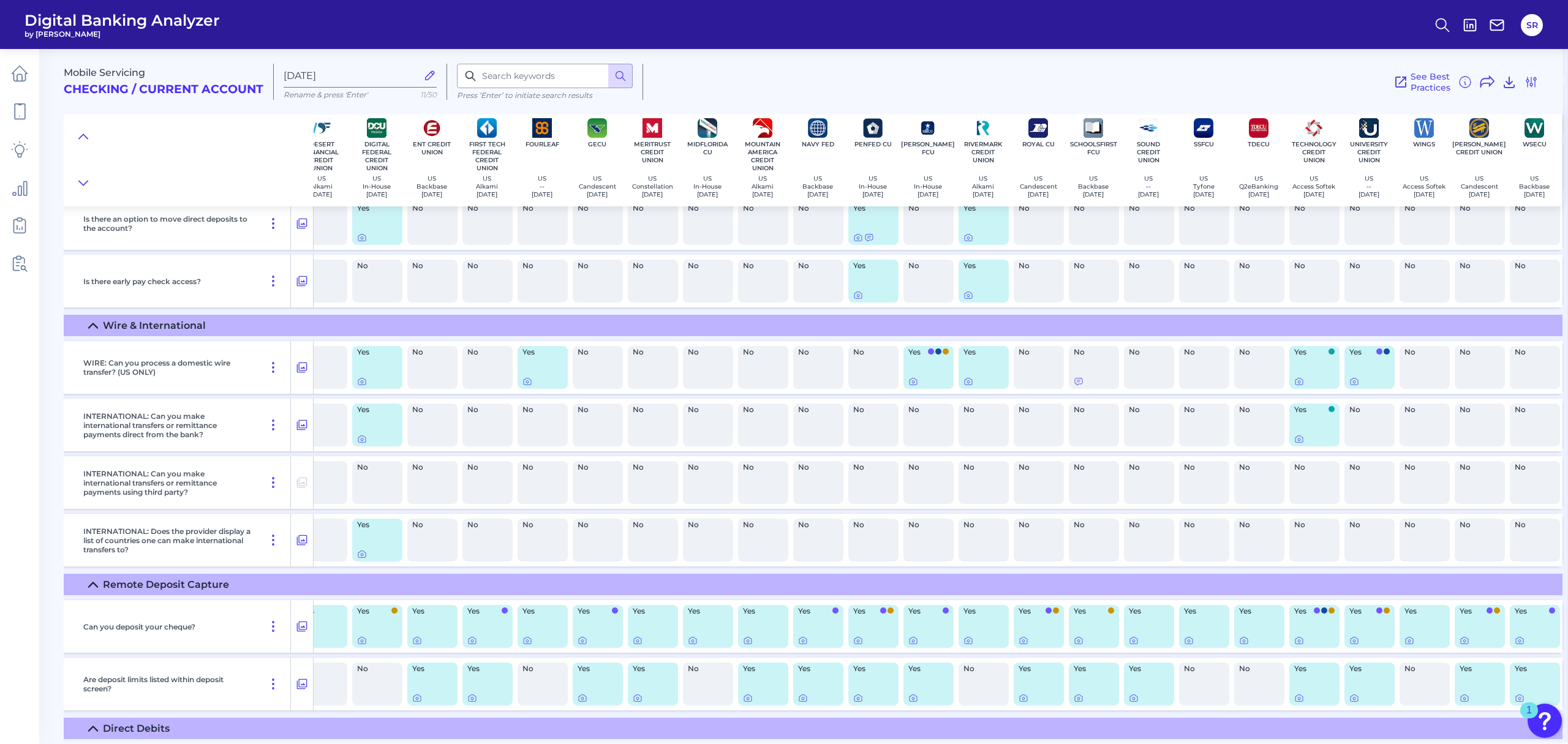
scroll to position [9221, 244]
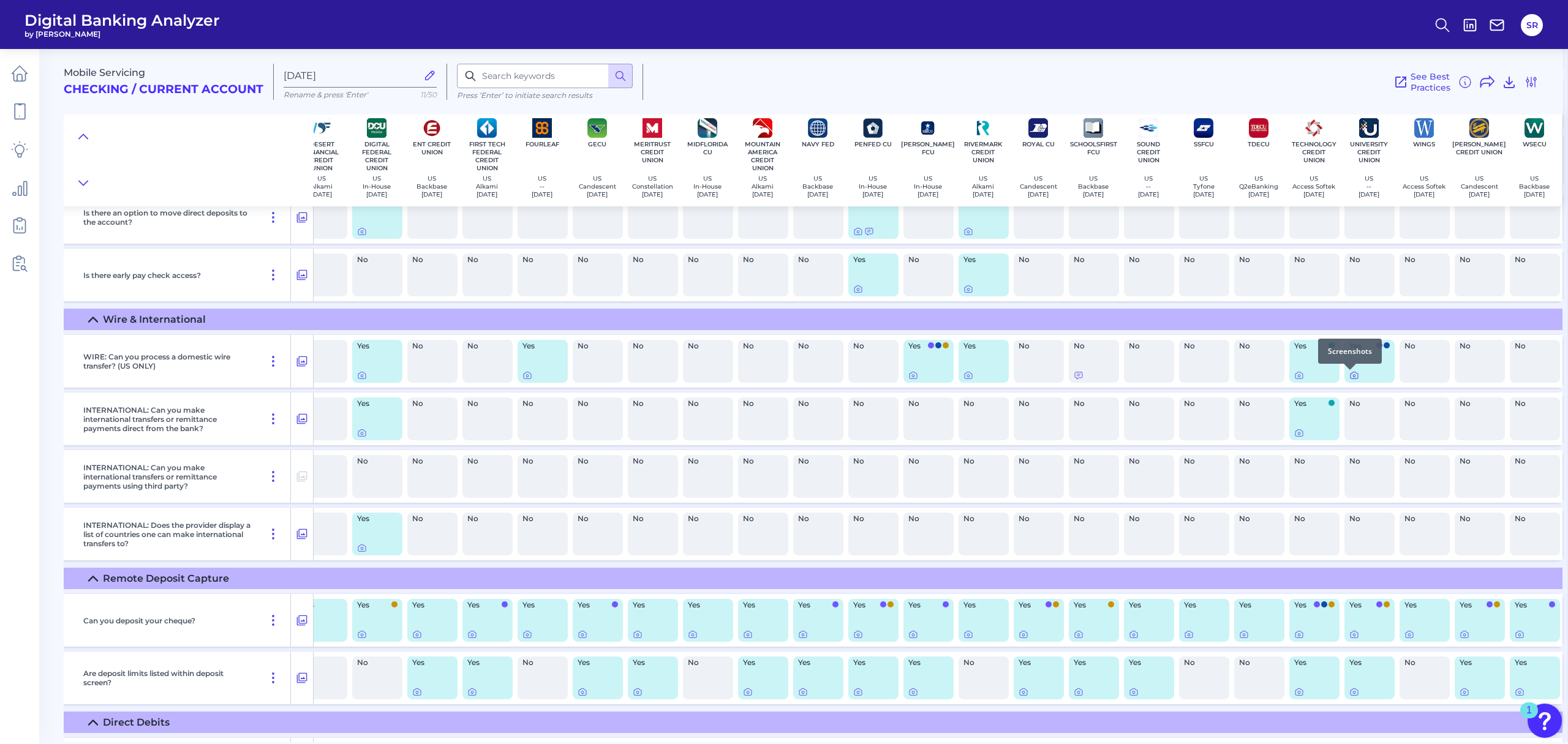
click at [1349, 374] on icon at bounding box center [1354, 375] width 10 height 10
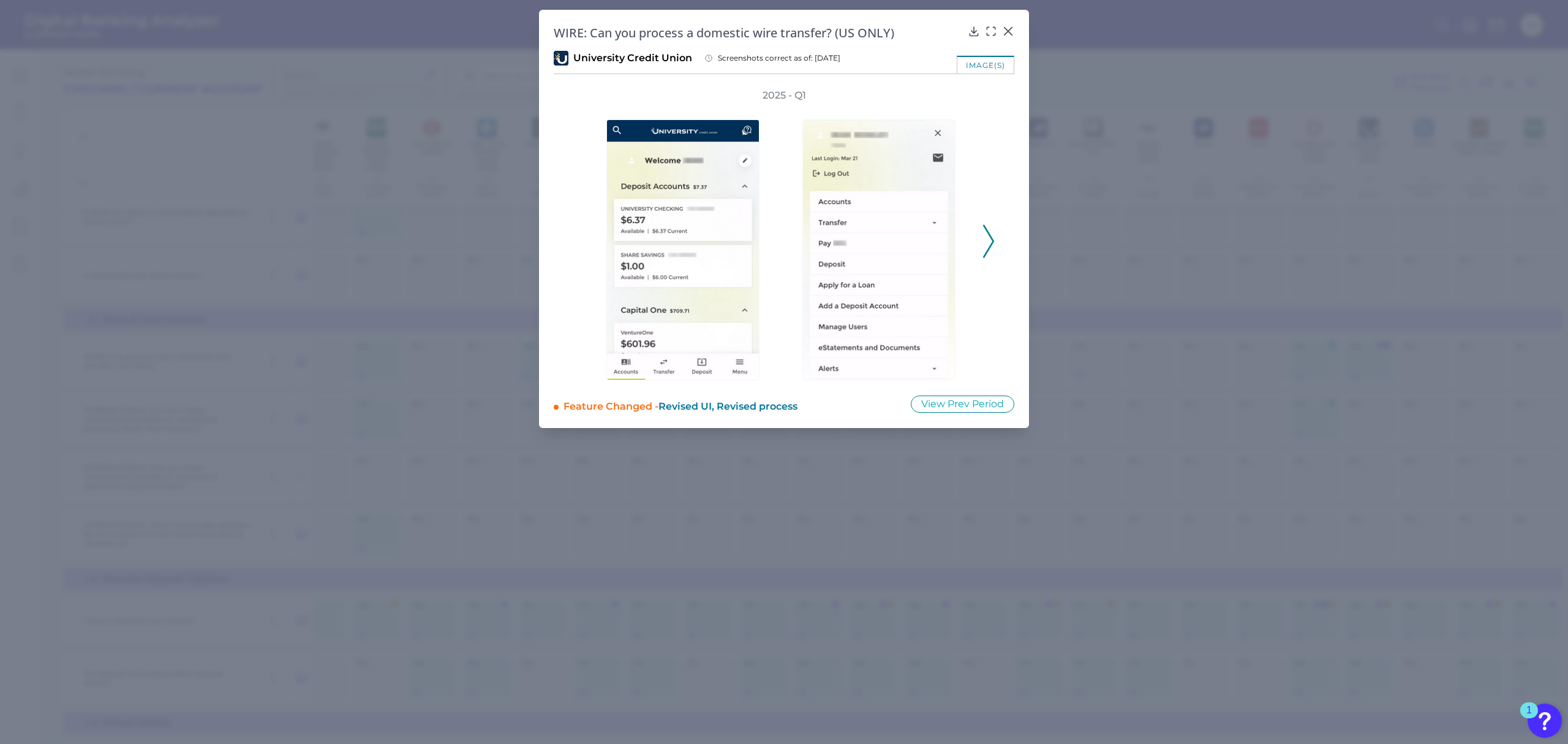
click at [988, 246] on icon at bounding box center [989, 240] width 11 height 33
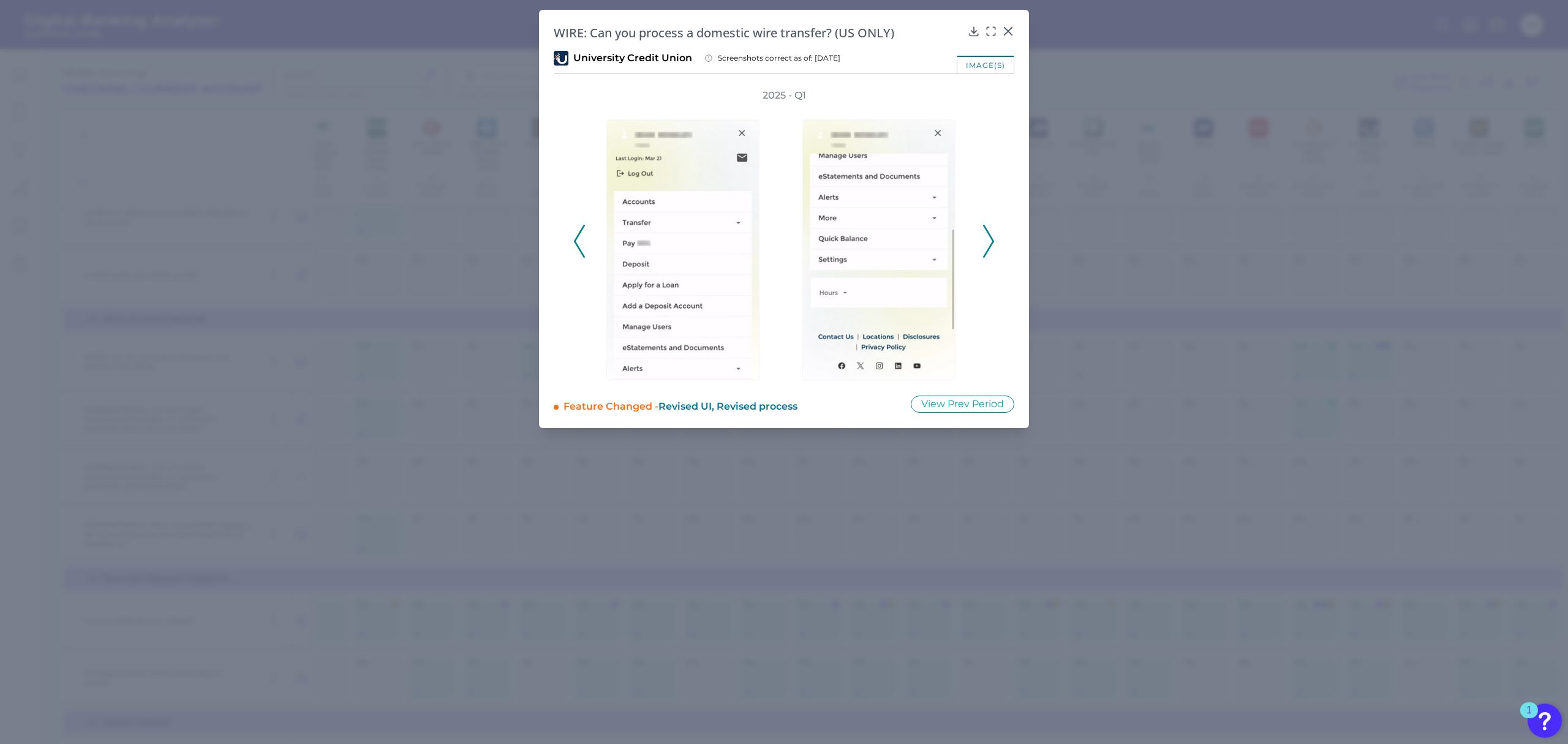
click at [988, 246] on icon at bounding box center [989, 240] width 11 height 33
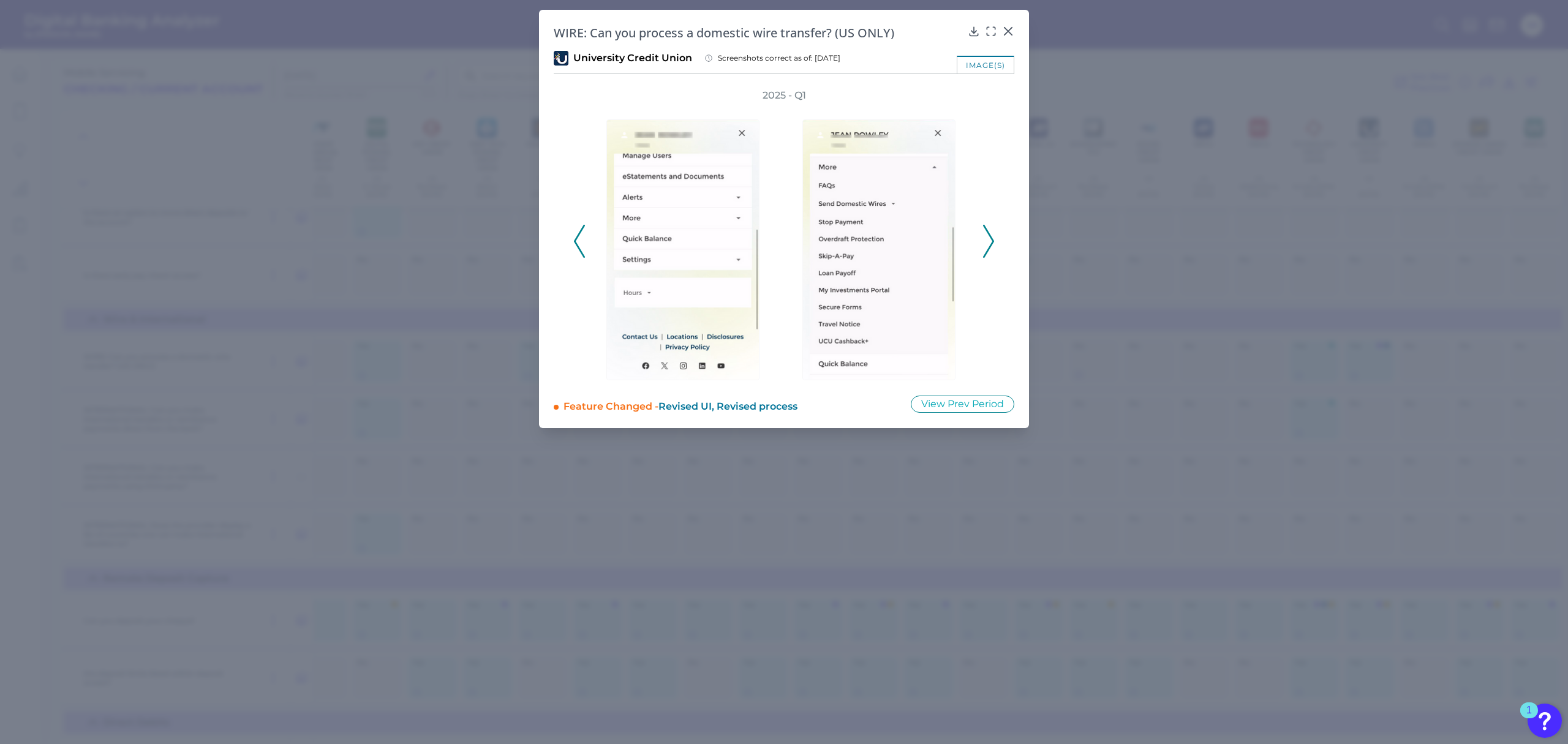
click at [988, 246] on icon at bounding box center [989, 240] width 11 height 33
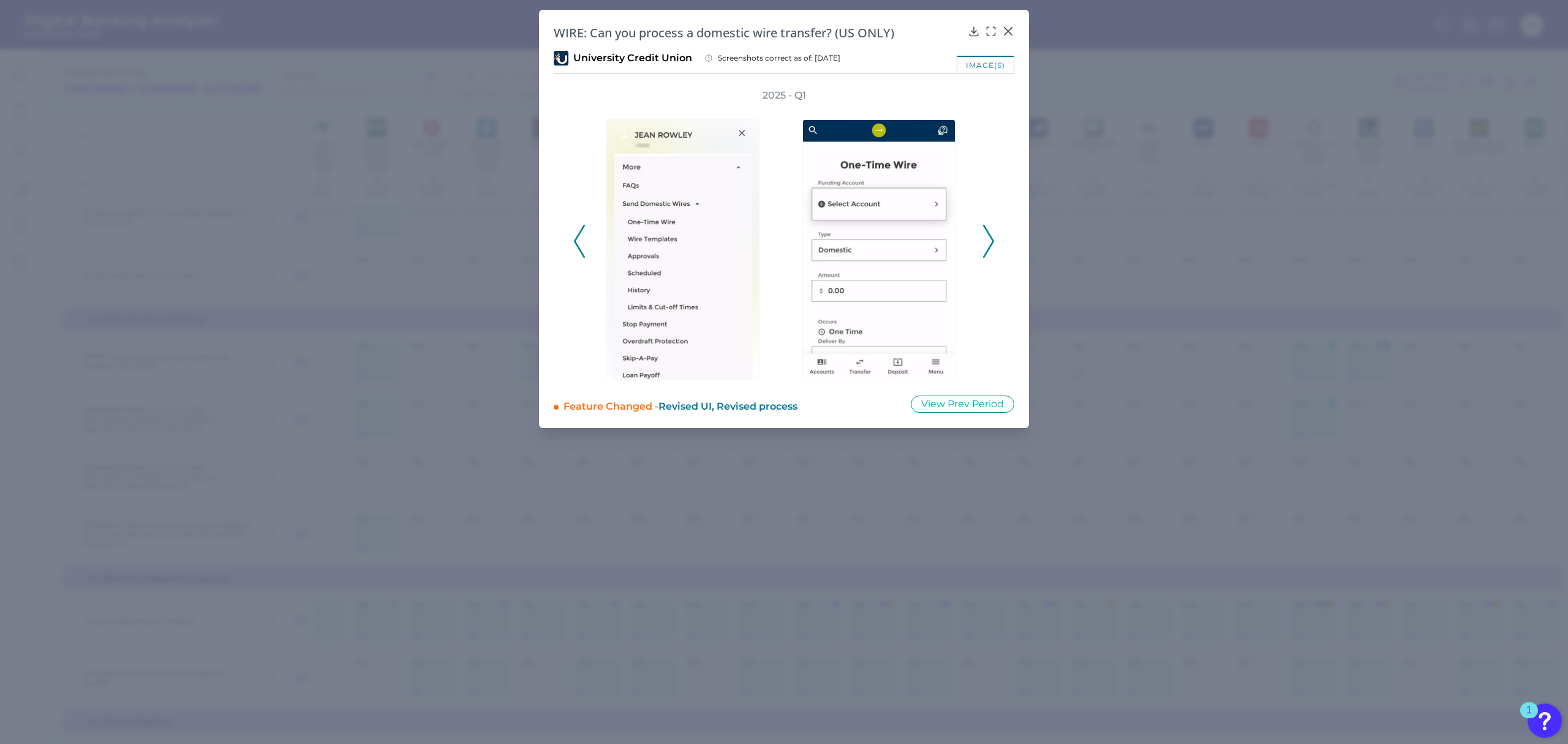
click at [988, 246] on icon at bounding box center [989, 240] width 11 height 33
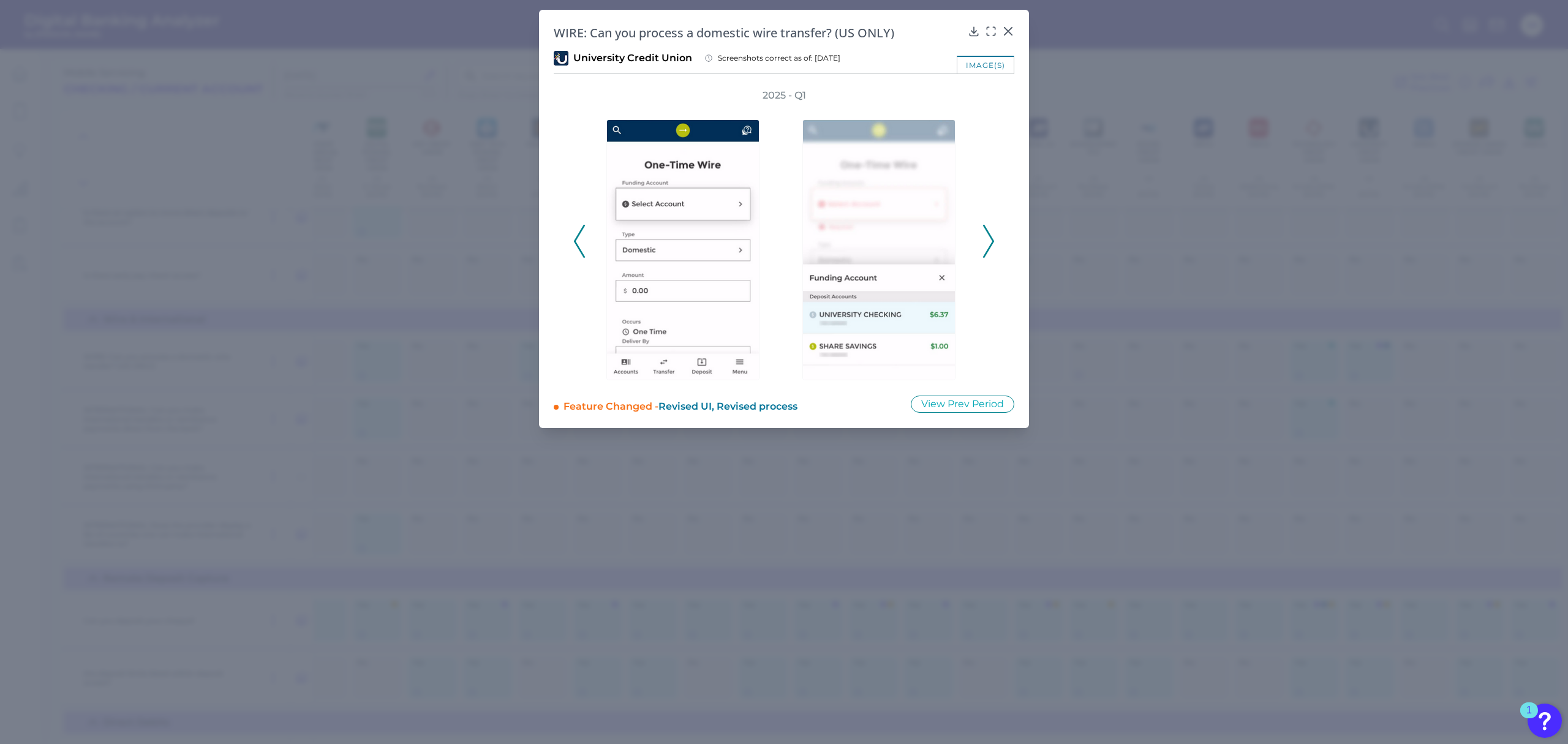
click at [988, 238] on icon at bounding box center [989, 240] width 11 height 33
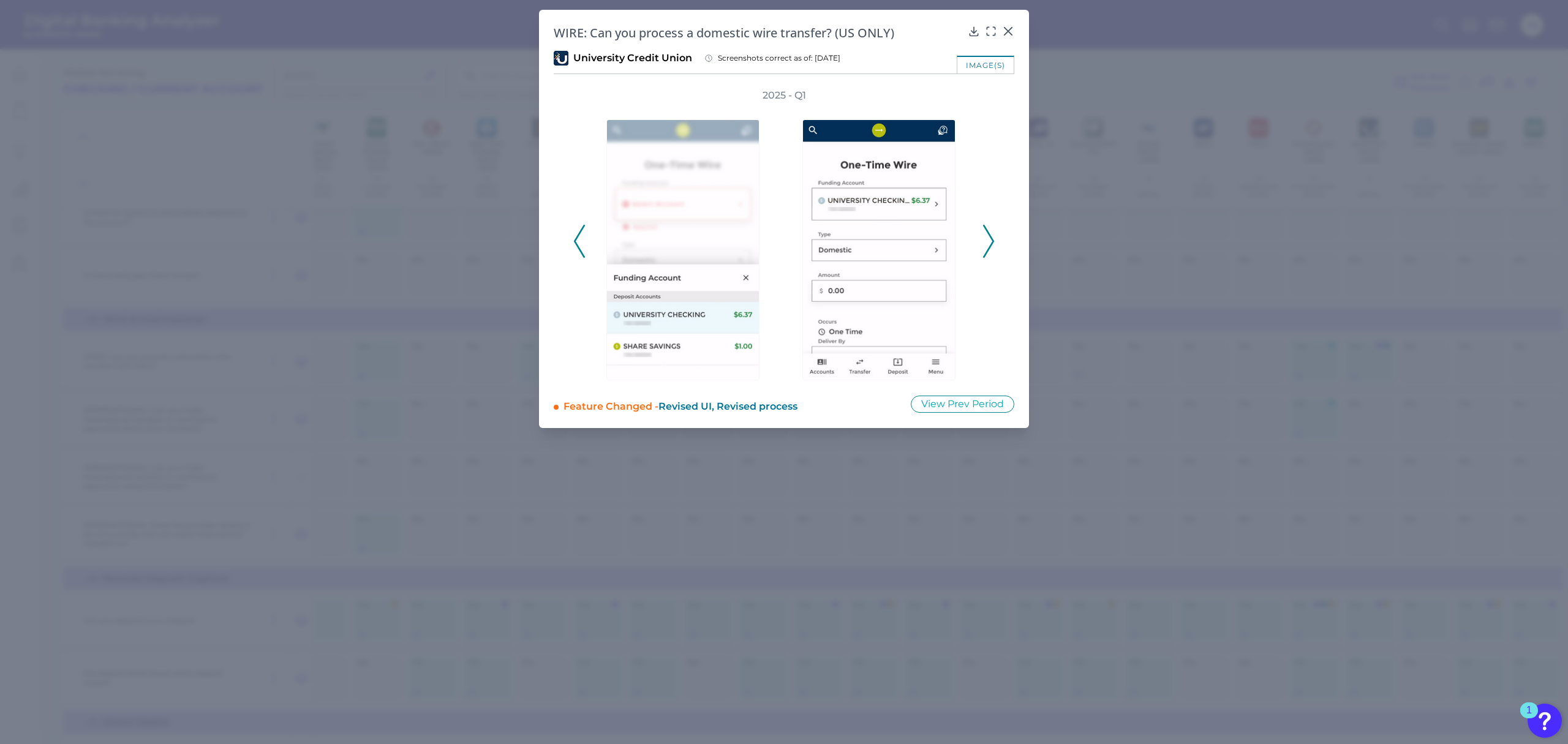
click at [988, 238] on icon at bounding box center [989, 240] width 11 height 33
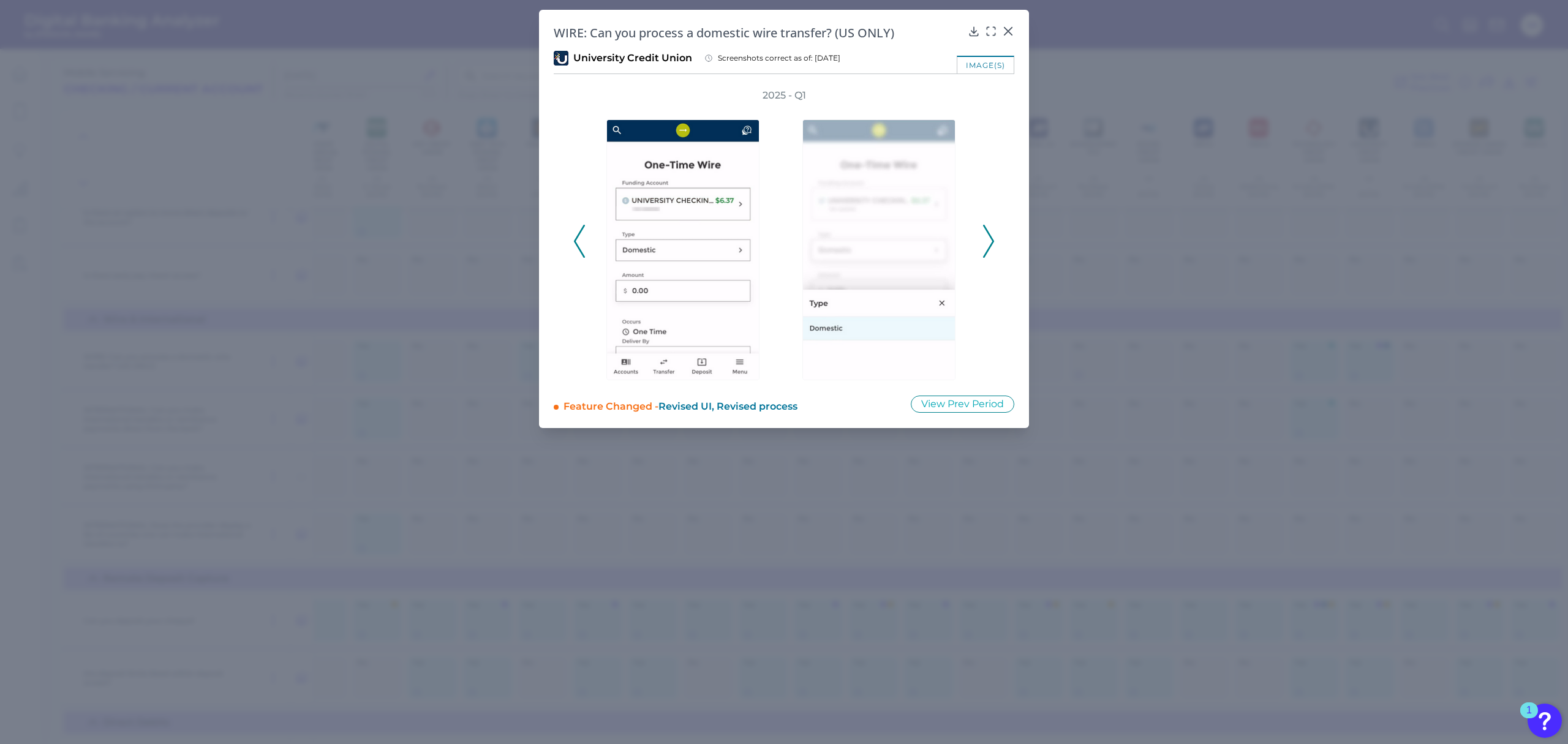
click at [988, 238] on icon at bounding box center [989, 240] width 11 height 33
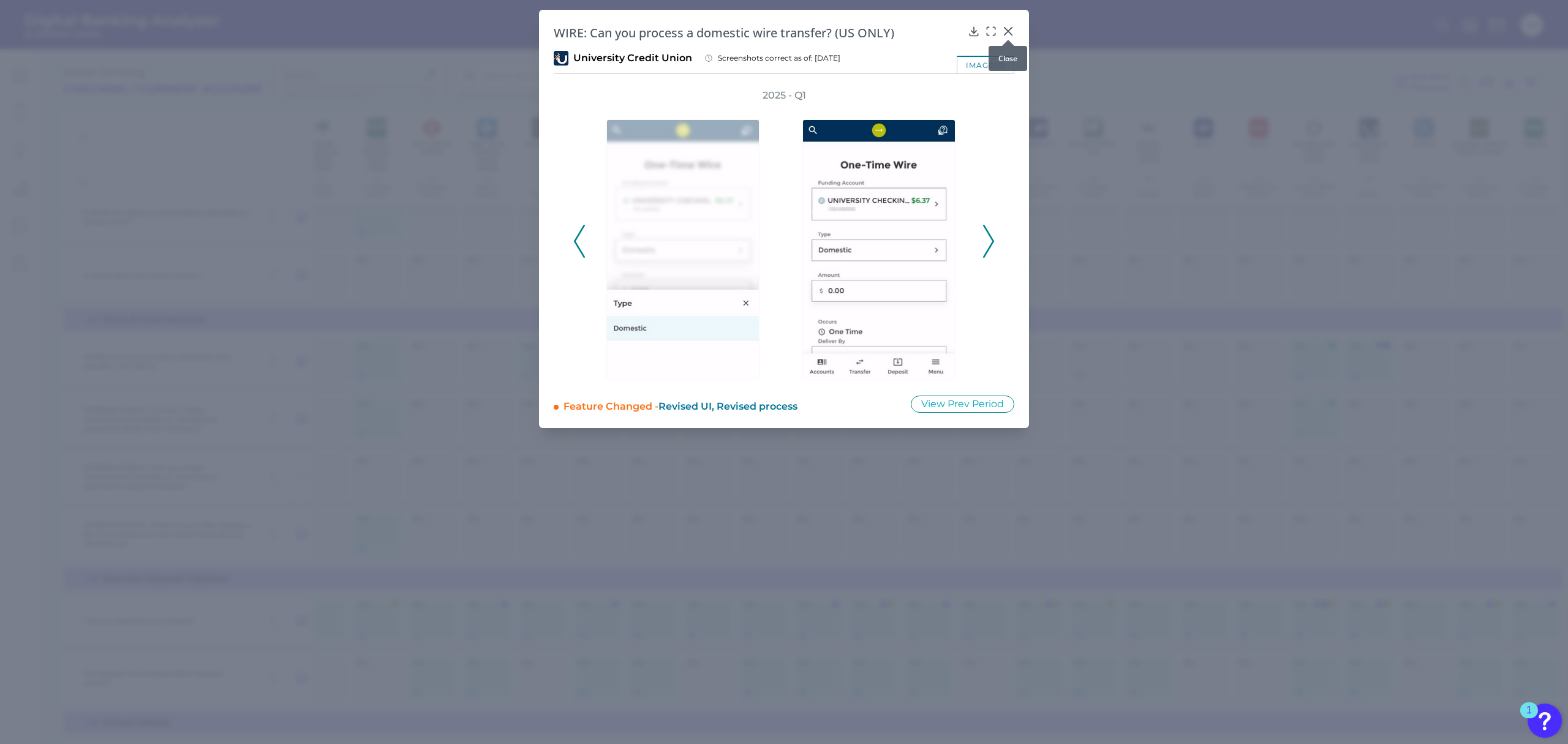
click at [1012, 30] on icon at bounding box center [1007, 31] width 12 height 12
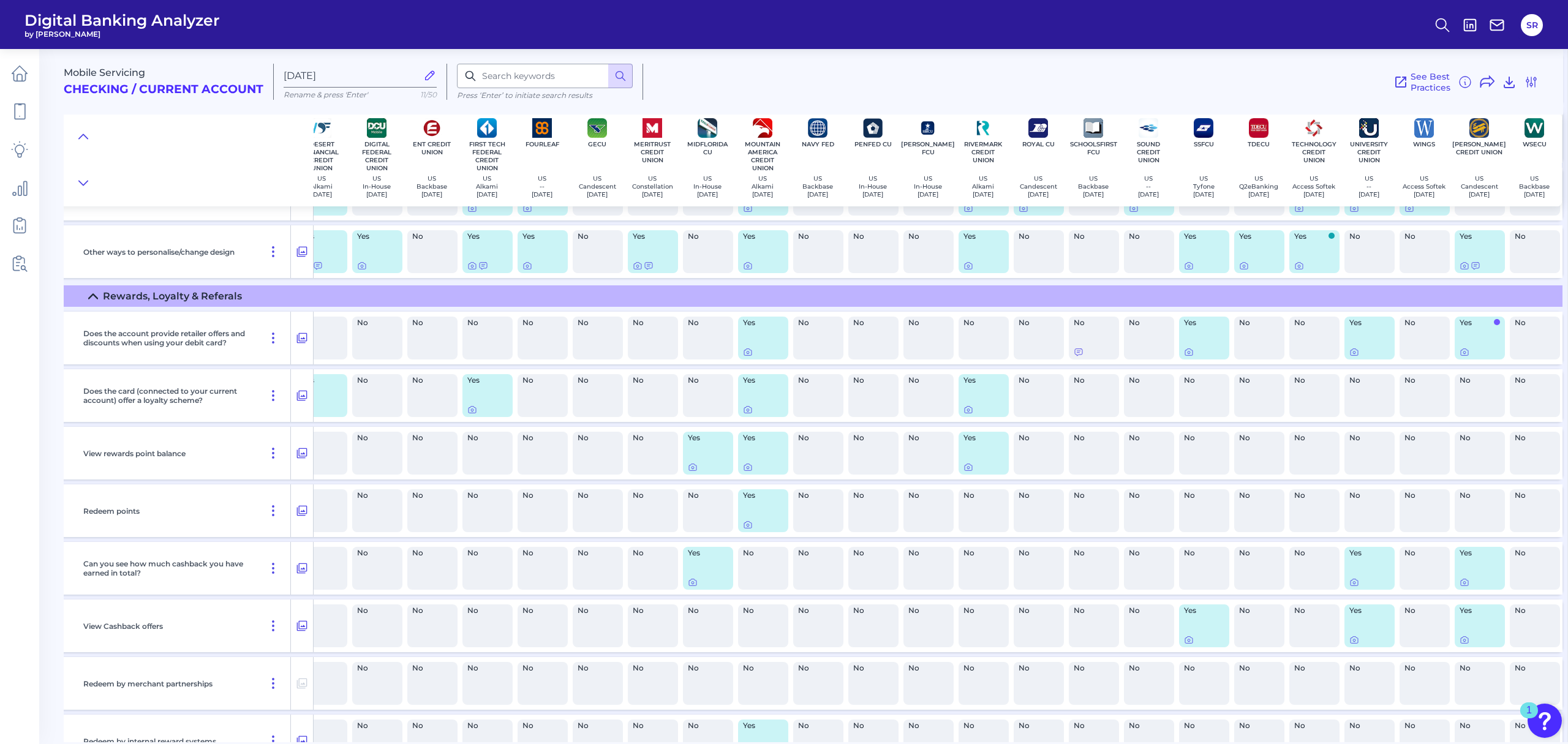
scroll to position [13547, 244]
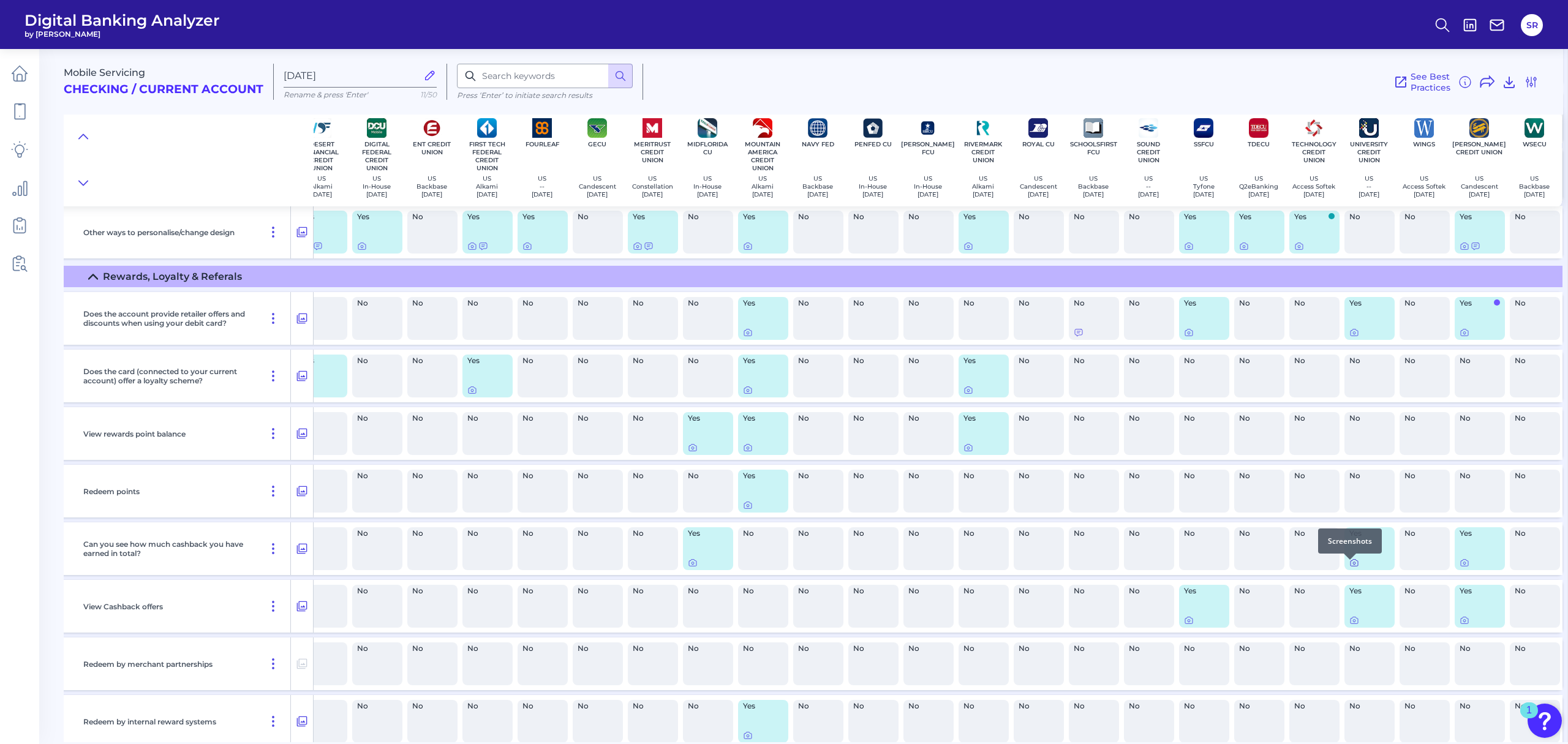
click at [1349, 565] on icon at bounding box center [1354, 562] width 10 height 10
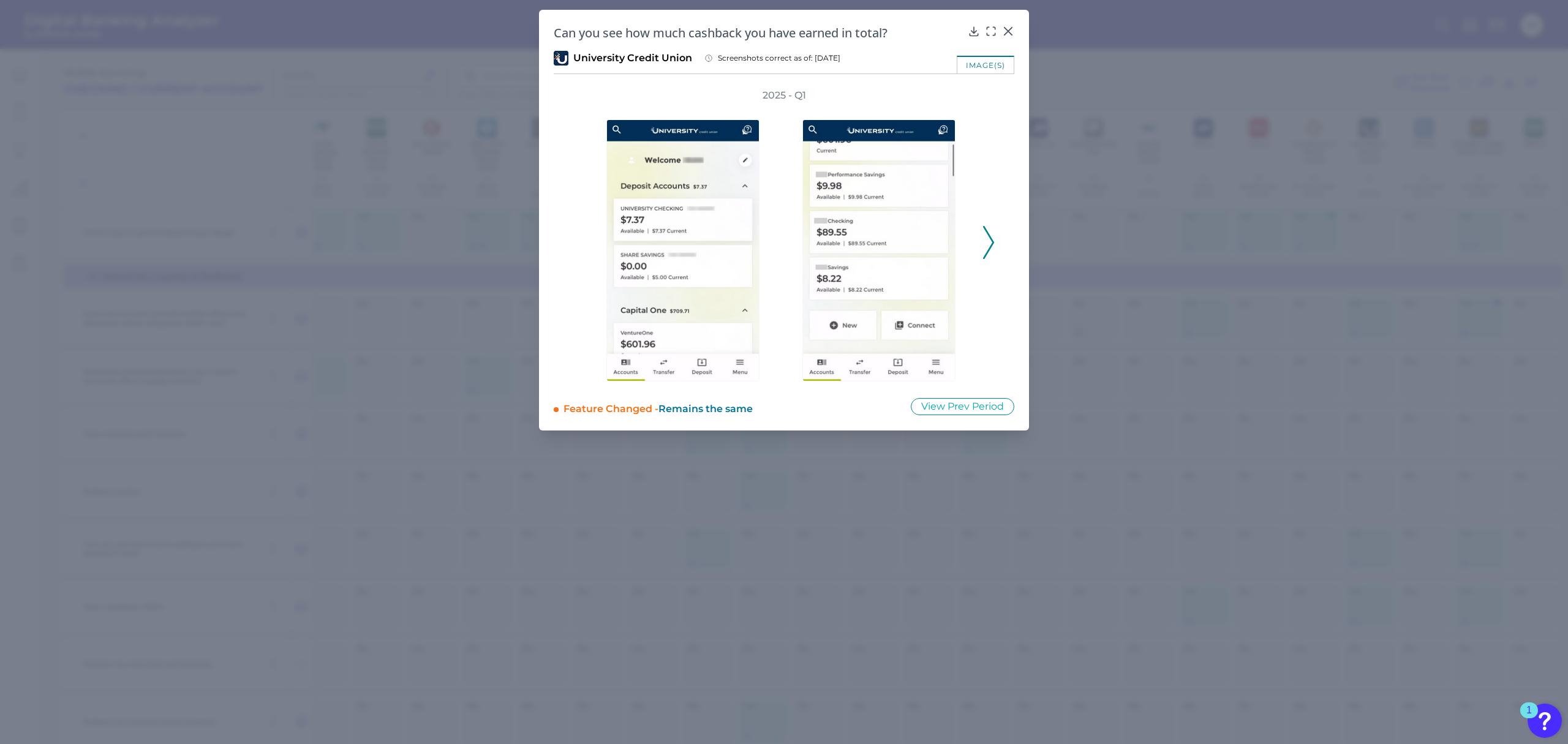
click at [983, 245] on icon at bounding box center [989, 242] width 11 height 33
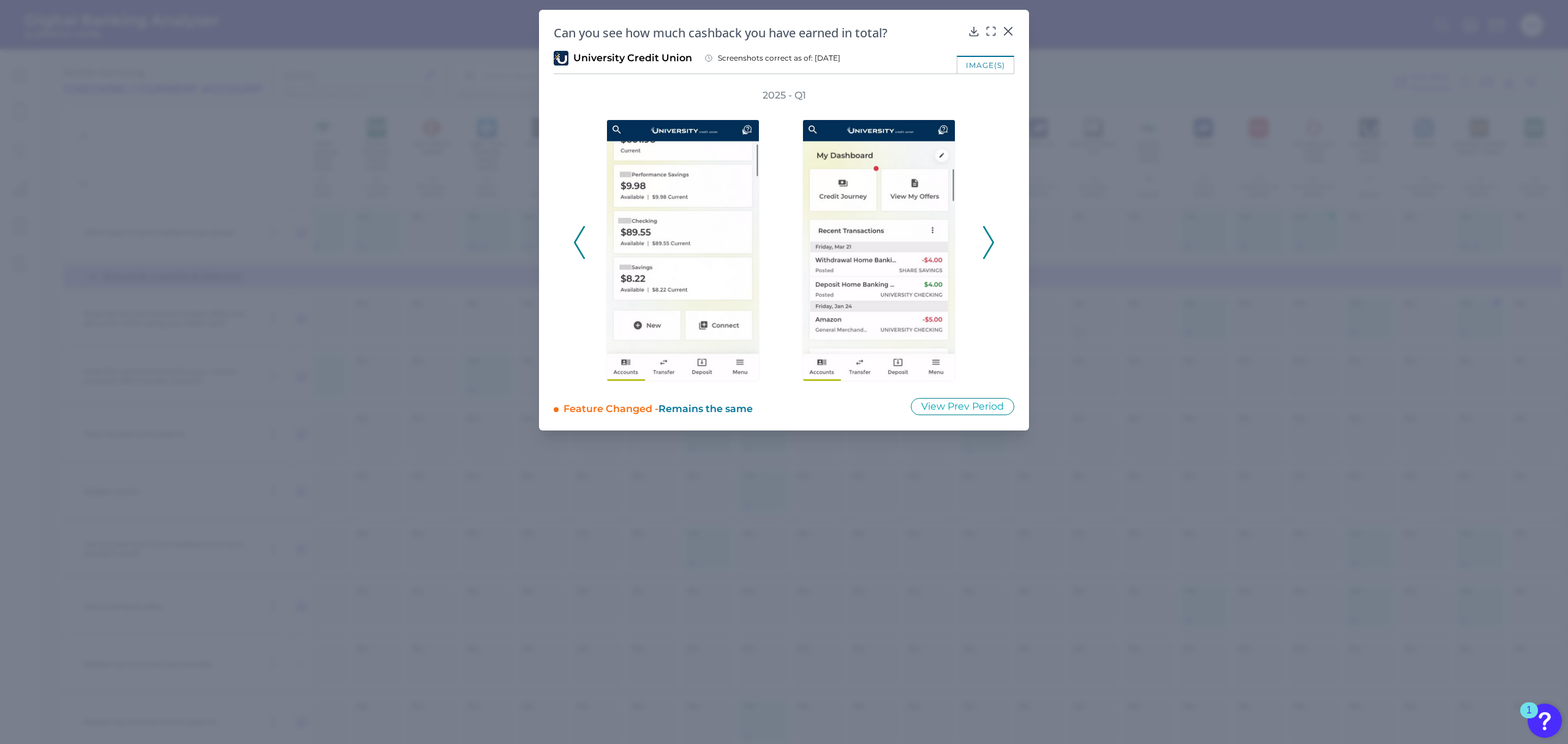
click at [983, 245] on icon at bounding box center [989, 242] width 11 height 33
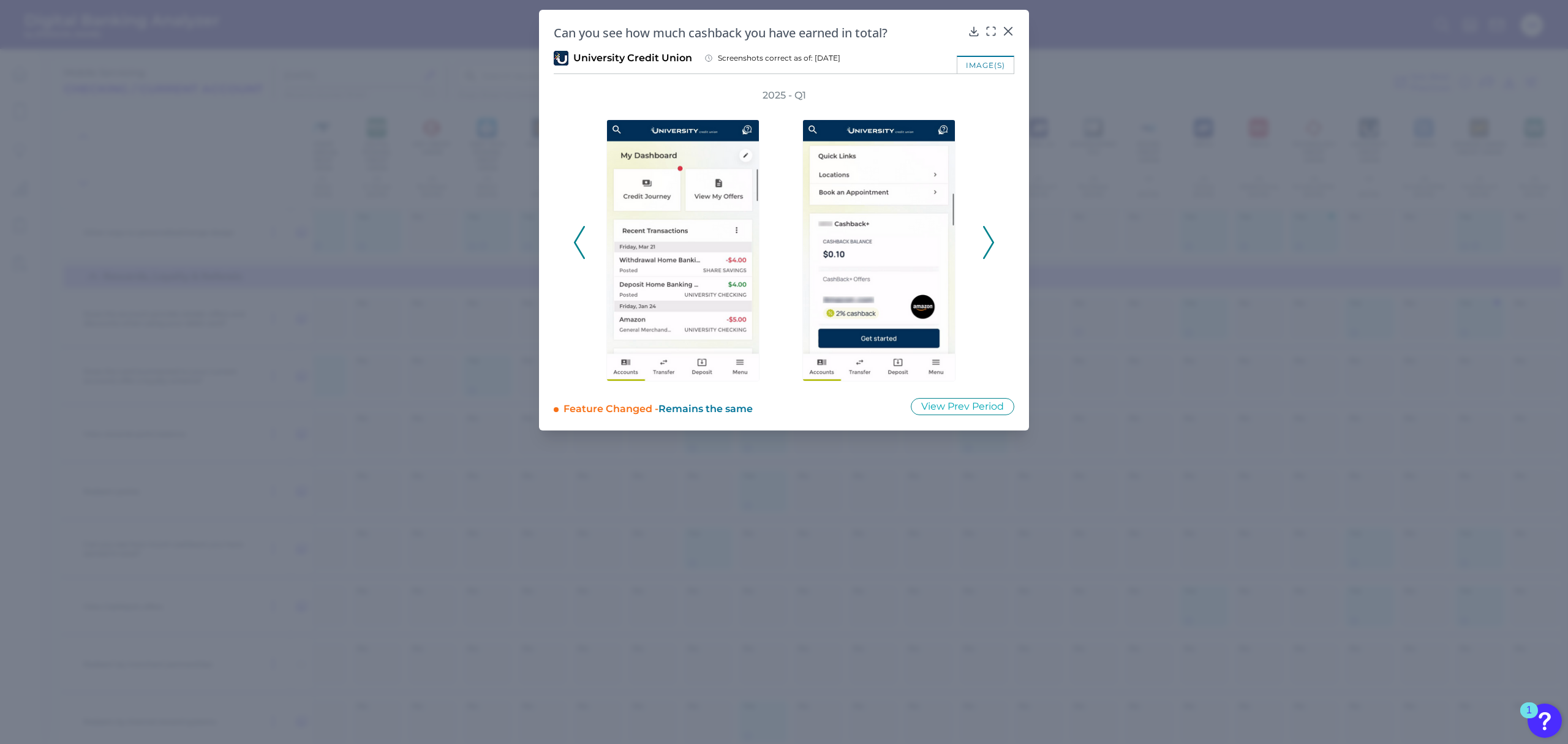
click at [983, 245] on icon at bounding box center [989, 242] width 11 height 33
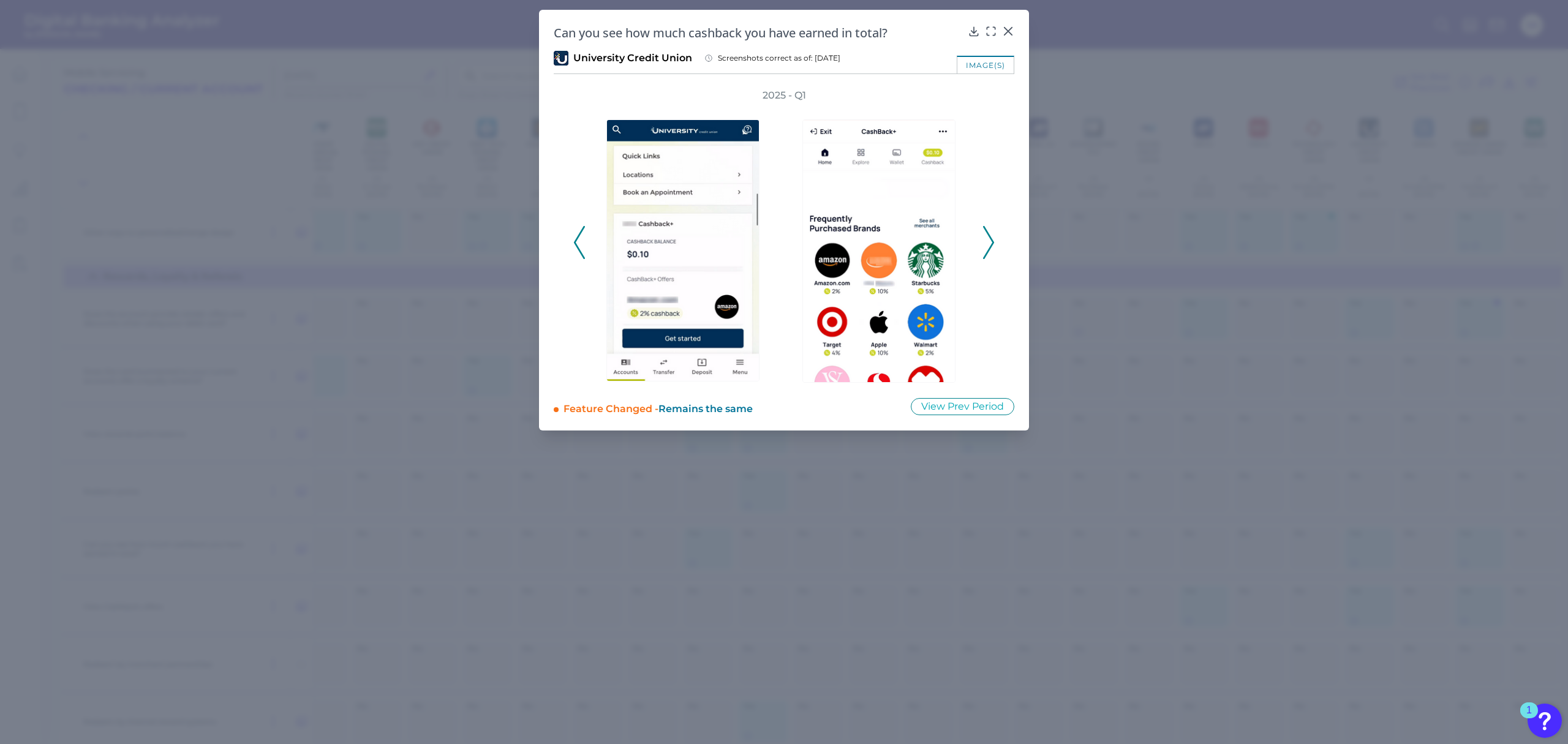
click at [983, 245] on icon at bounding box center [989, 242] width 11 height 33
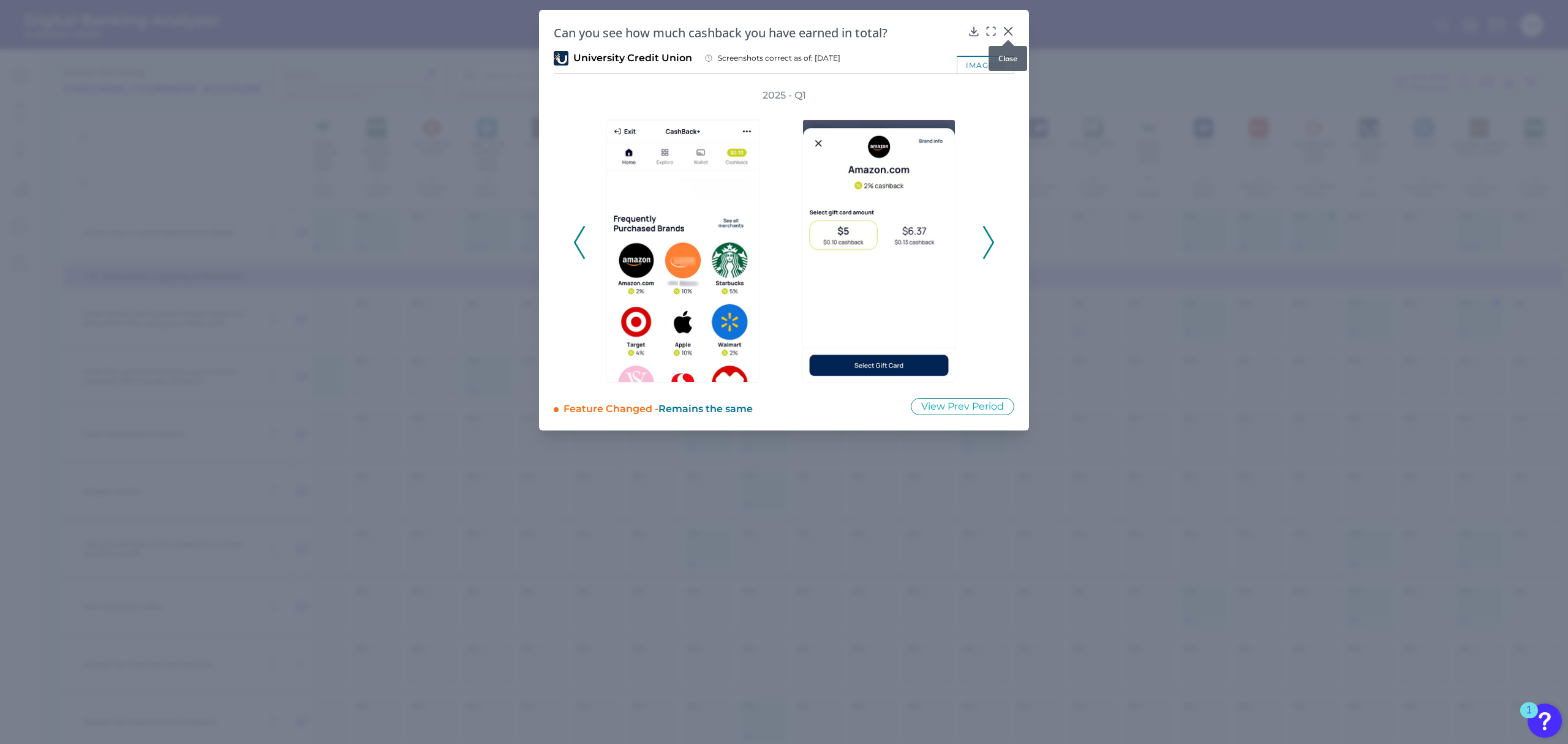
click at [1003, 33] on icon at bounding box center [1007, 31] width 12 height 12
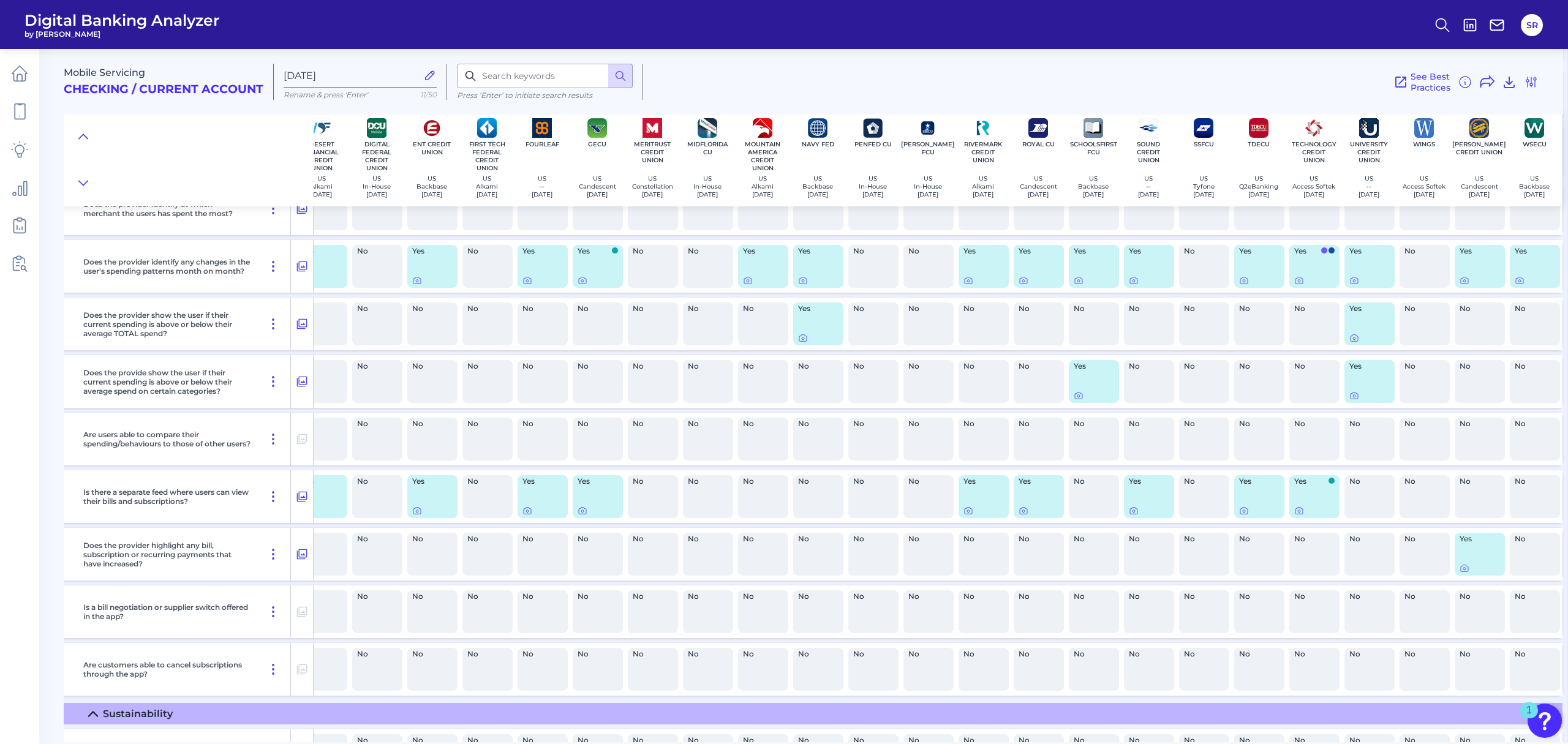
scroll to position [14526, 244]
